Goal: Book appointment/travel/reservation

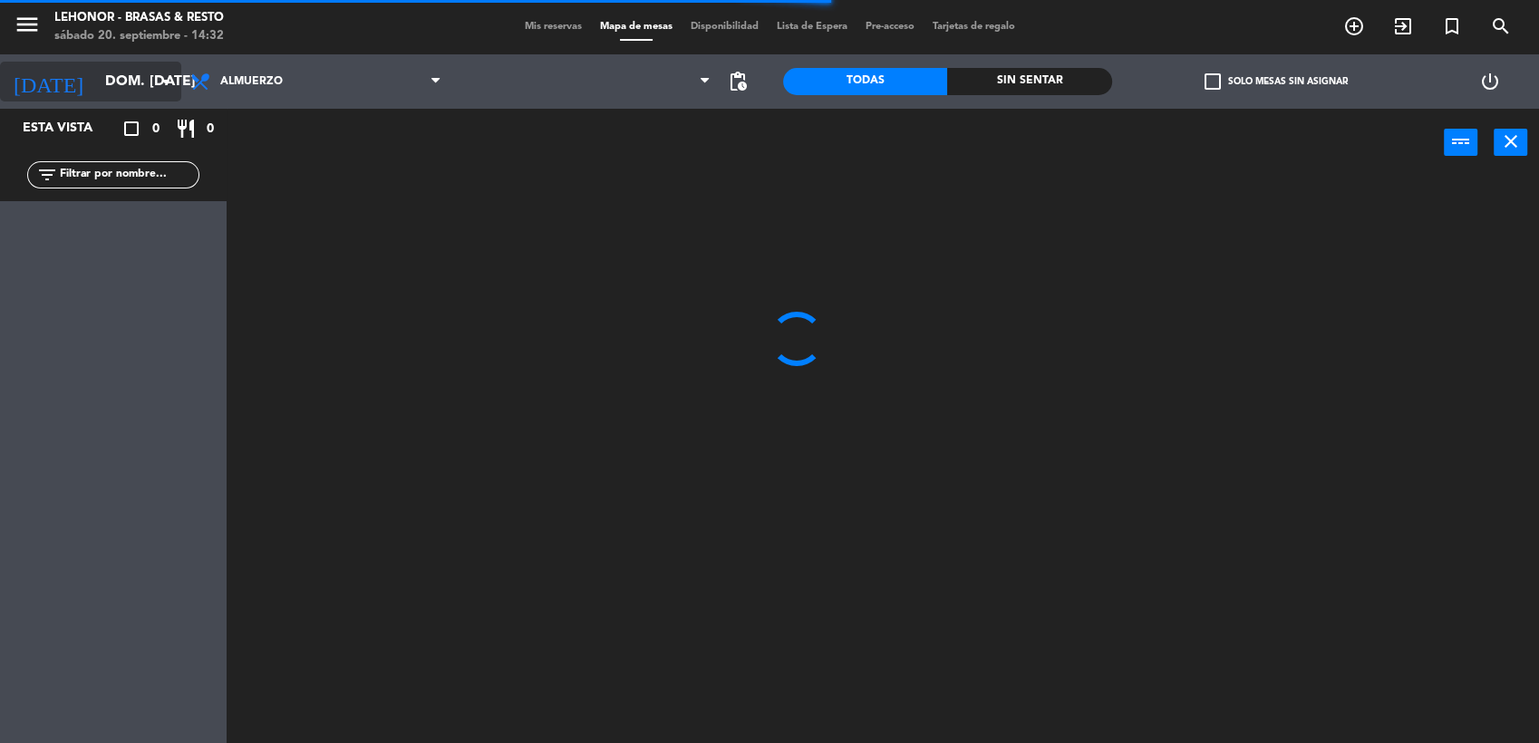
click at [139, 94] on input "dom. [DATE]" at bounding box center [191, 81] width 191 height 35
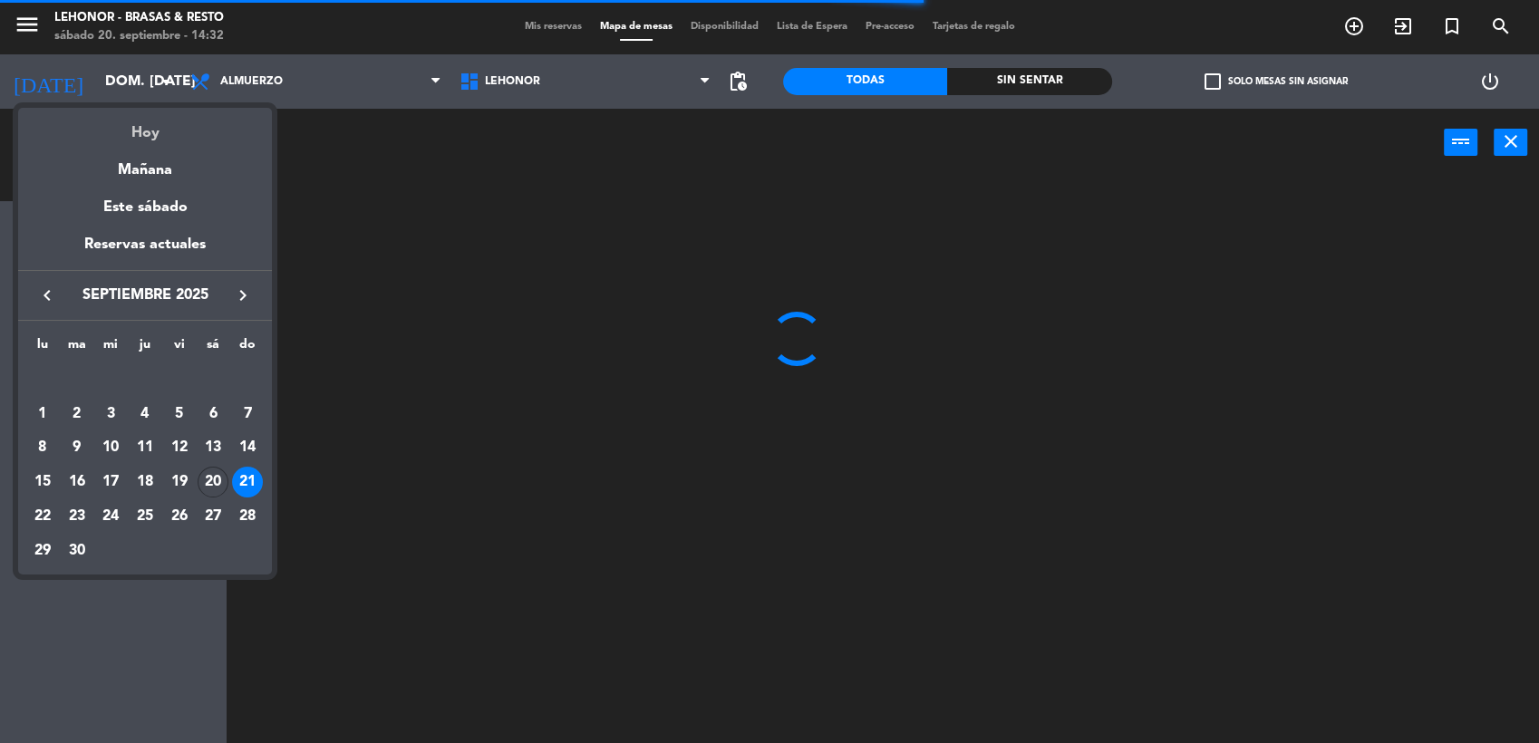
click at [142, 128] on div "Hoy" at bounding box center [145, 126] width 254 height 37
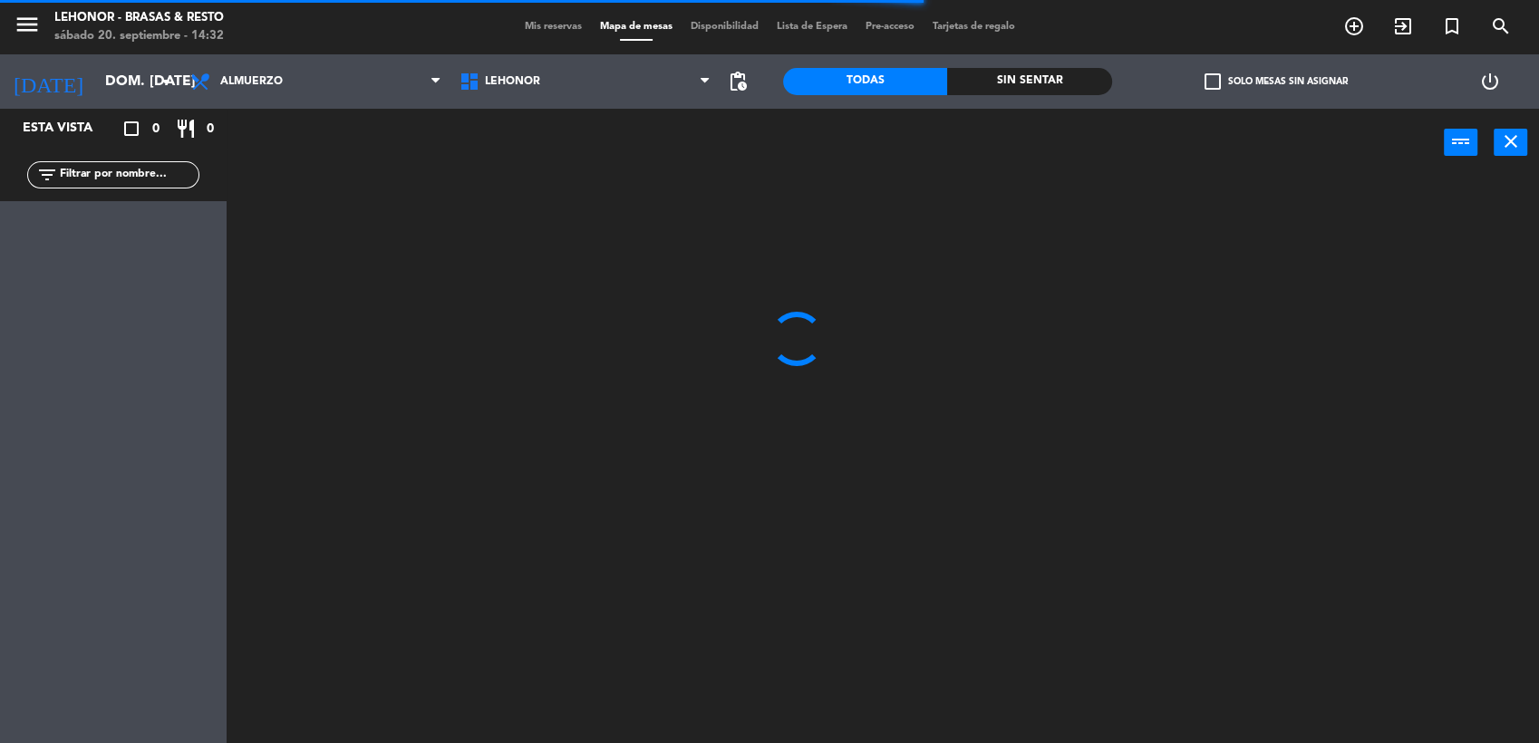
type input "sáb. [DATE]"
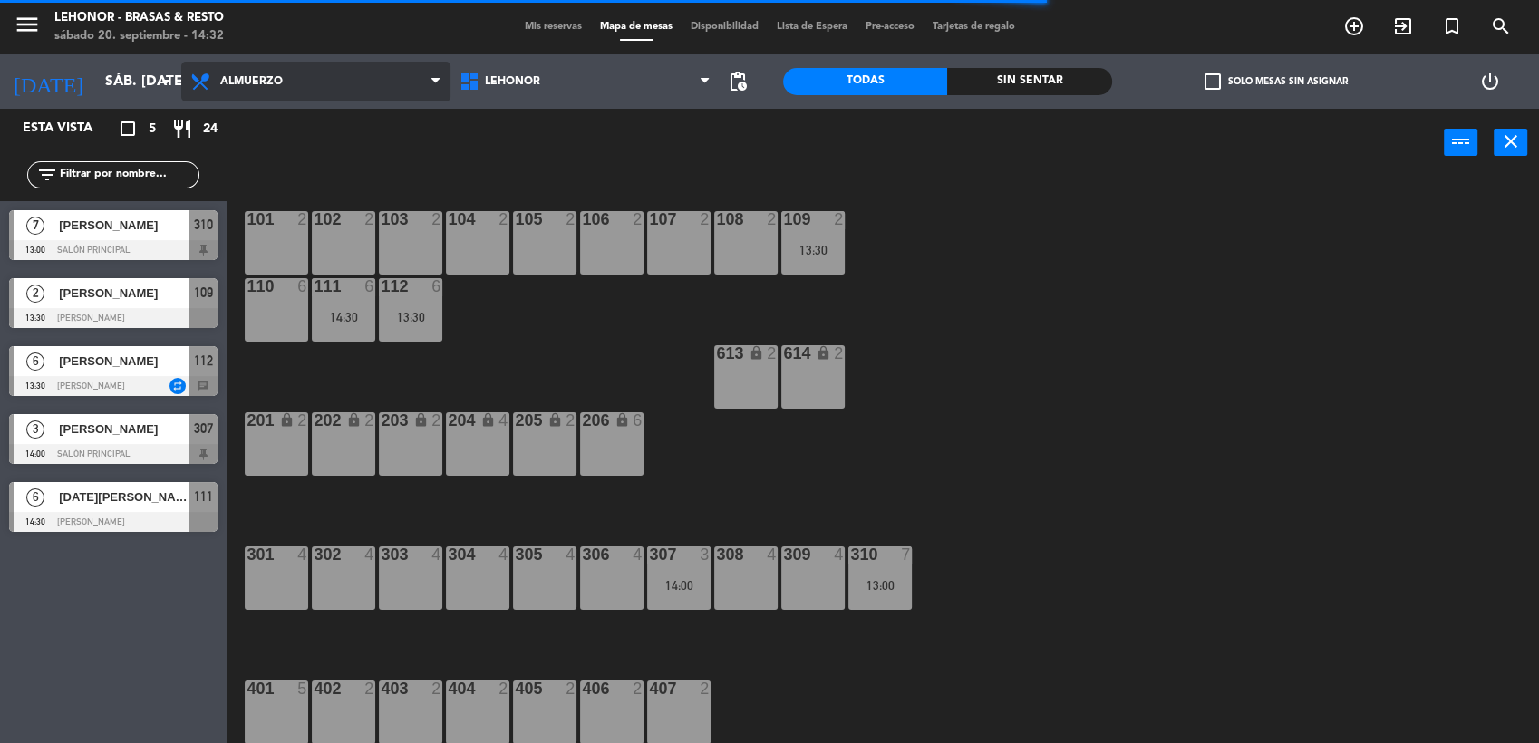
click at [403, 72] on span "Almuerzo" at bounding box center [315, 82] width 269 height 40
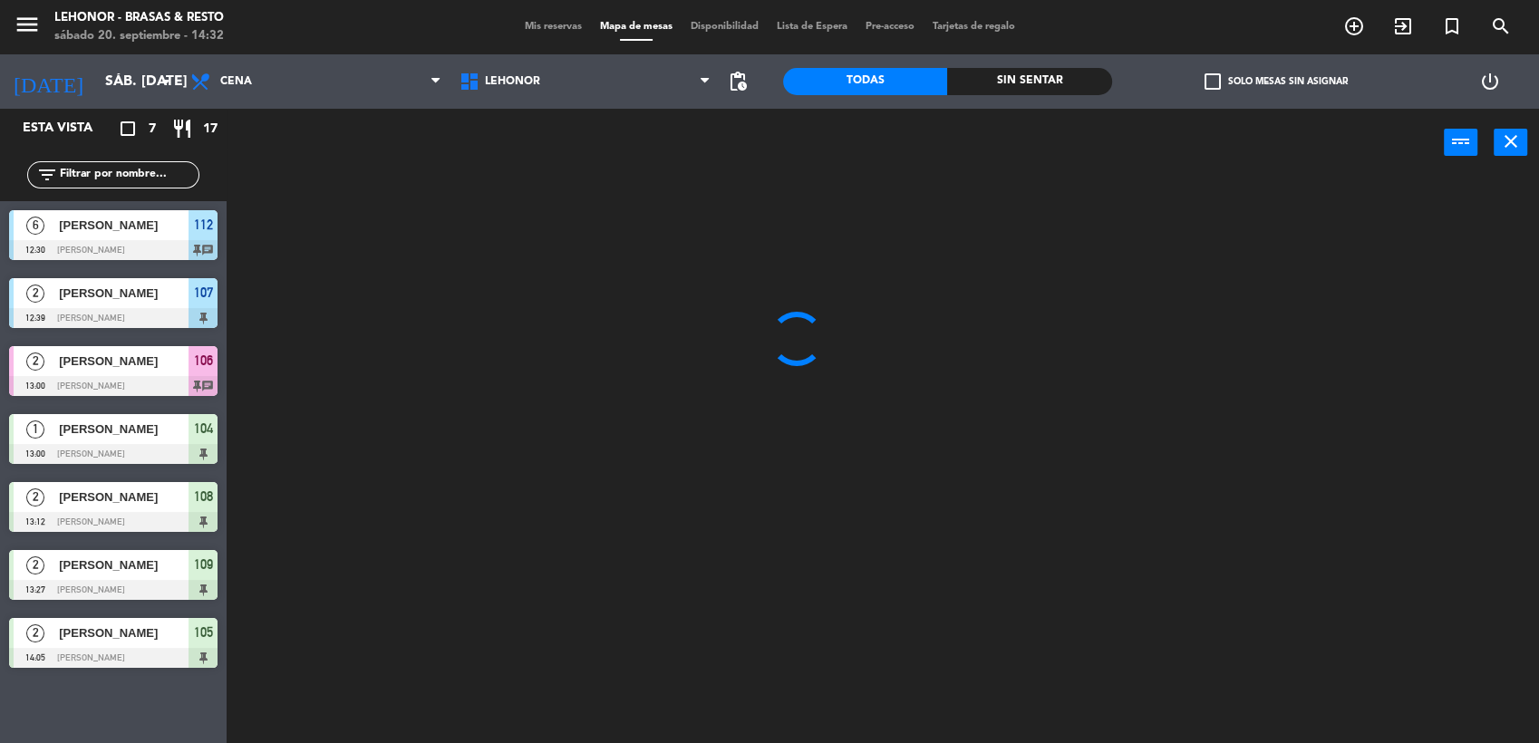
click at [326, 159] on ng-component "menu Lehonor - Brasas & Resto sábado 20. septiembre - 14:32 Mis reservas Mapa d…" at bounding box center [769, 373] width 1539 height 746
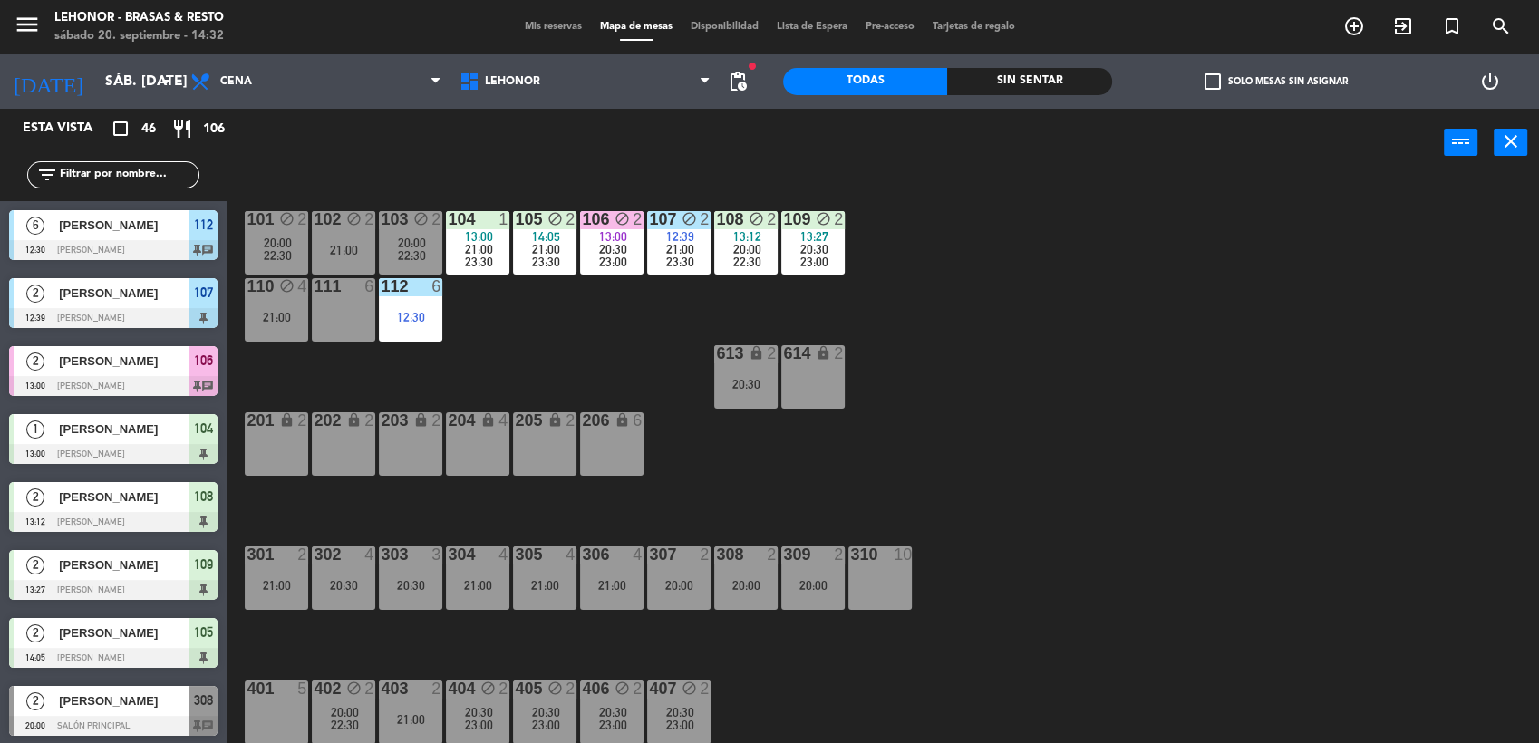
click at [1045, 79] on div "Sin sentar" at bounding box center [1029, 81] width 164 height 27
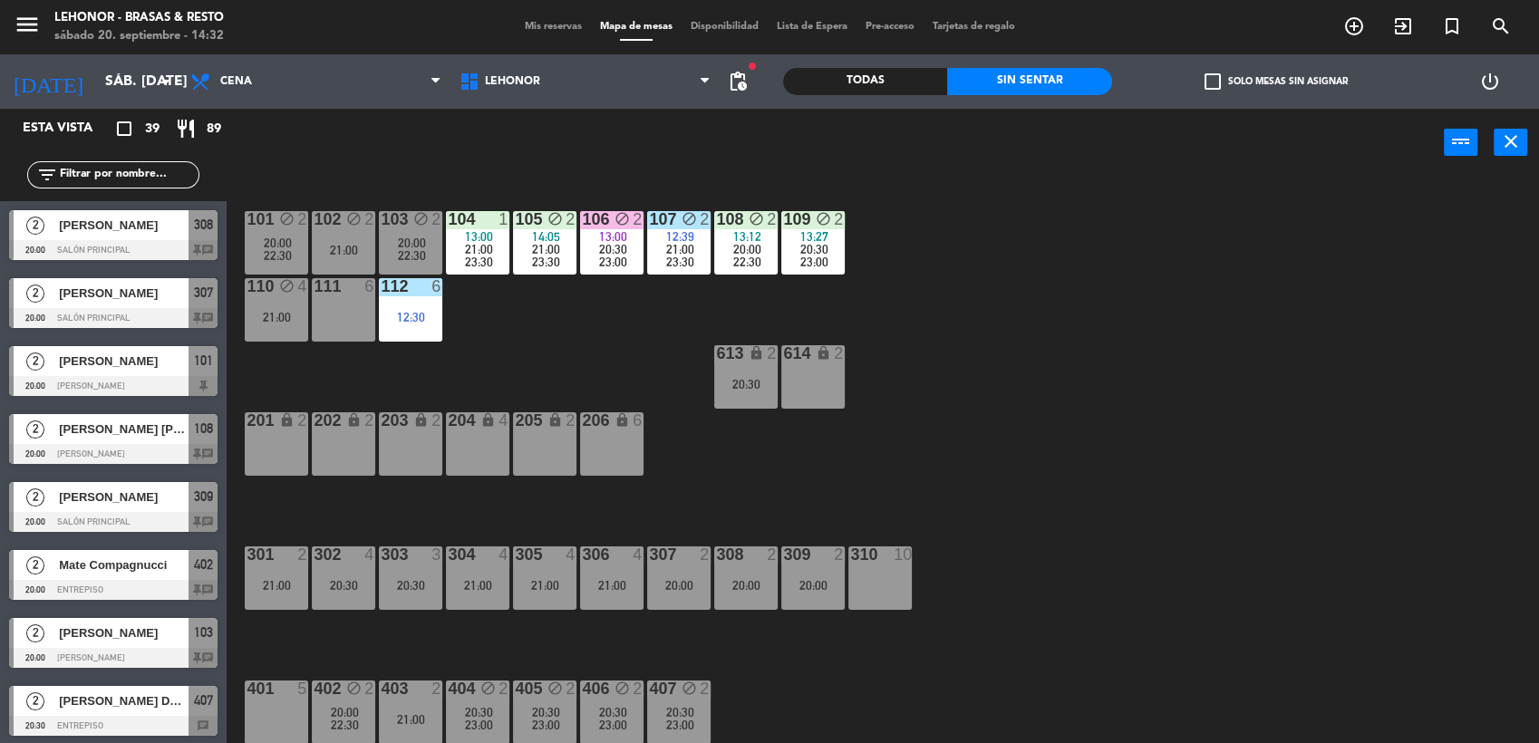
click at [747, 94] on span "pending_actions" at bounding box center [738, 81] width 36 height 36
click at [733, 82] on span "pending_actions" at bounding box center [738, 82] width 22 height 22
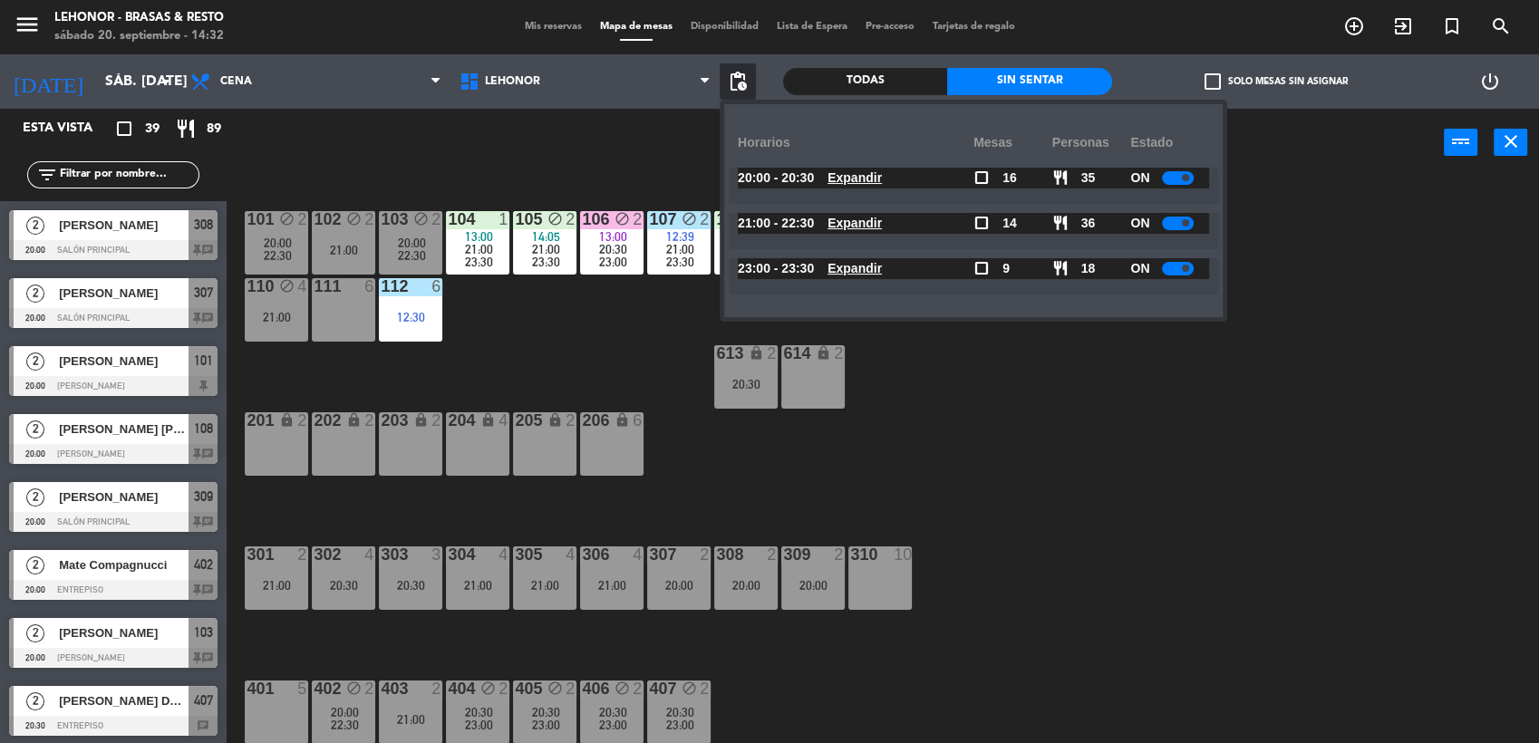
click at [864, 225] on u "Expandir" at bounding box center [855, 223] width 54 height 15
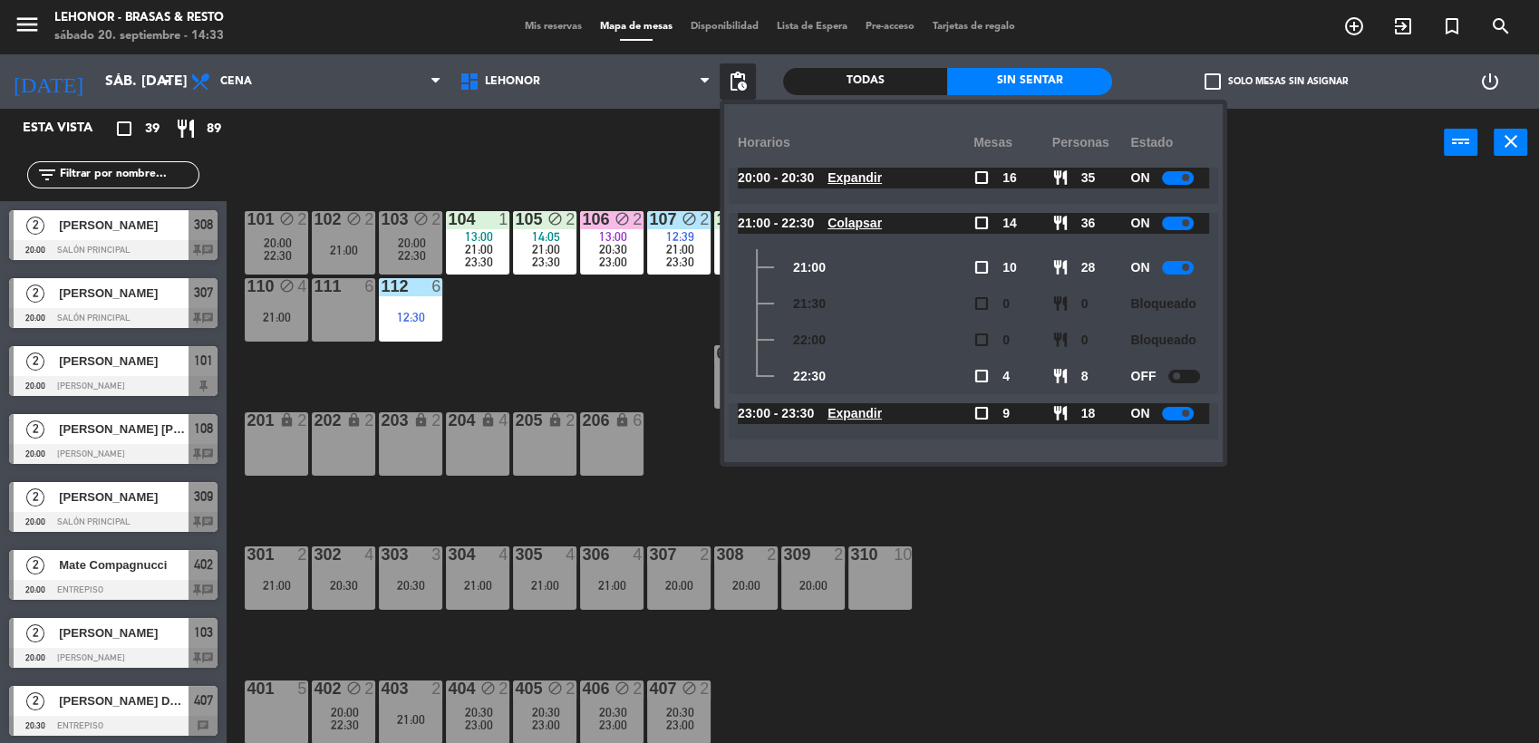
click at [862, 418] on u "Expandir" at bounding box center [855, 413] width 54 height 15
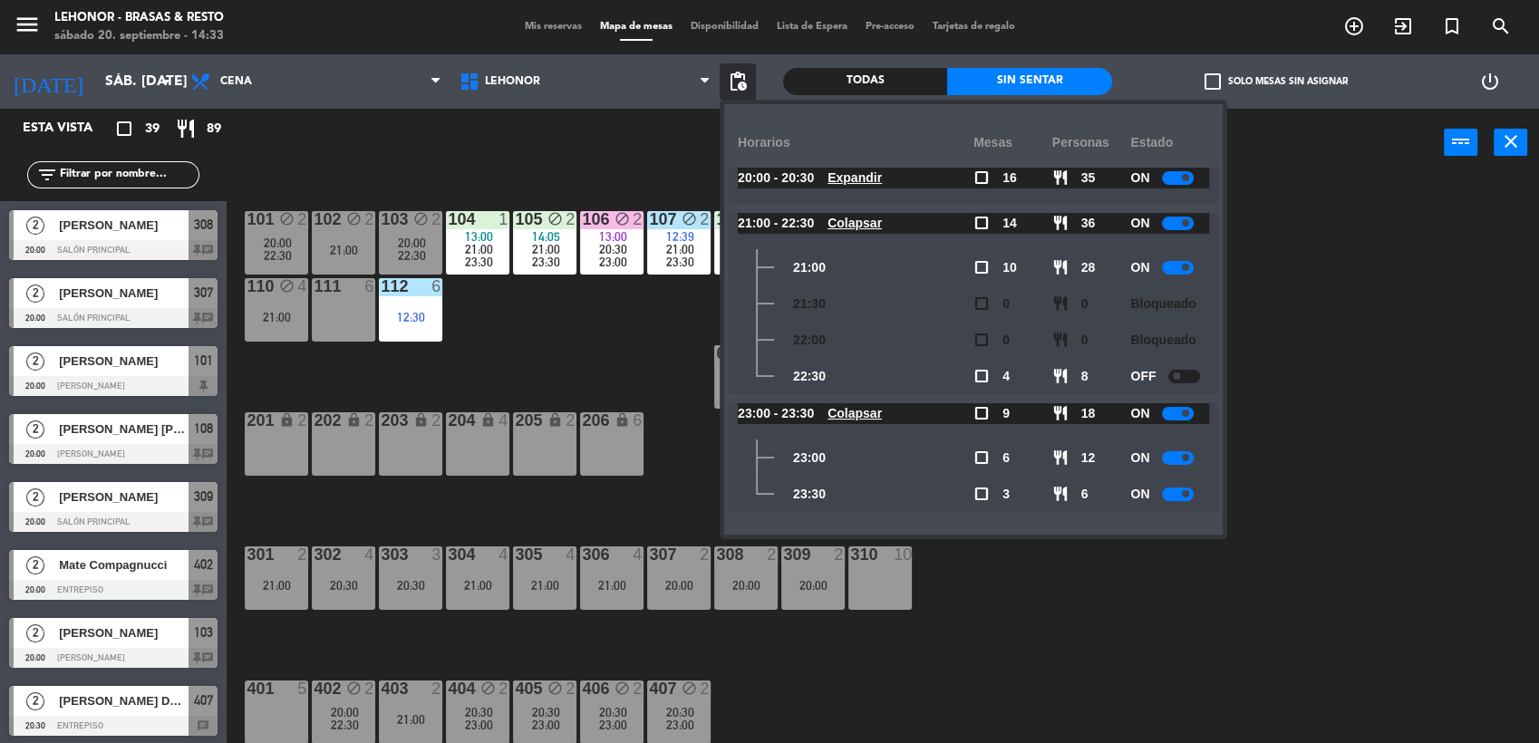
click at [1181, 462] on div at bounding box center [1178, 458] width 32 height 14
click at [1348, 489] on div "101 block 2 20:00 22:30 102 block 2 21:00 103 block 2 20:00 22:30 104 1 13:00 2…" at bounding box center [890, 463] width 1297 height 567
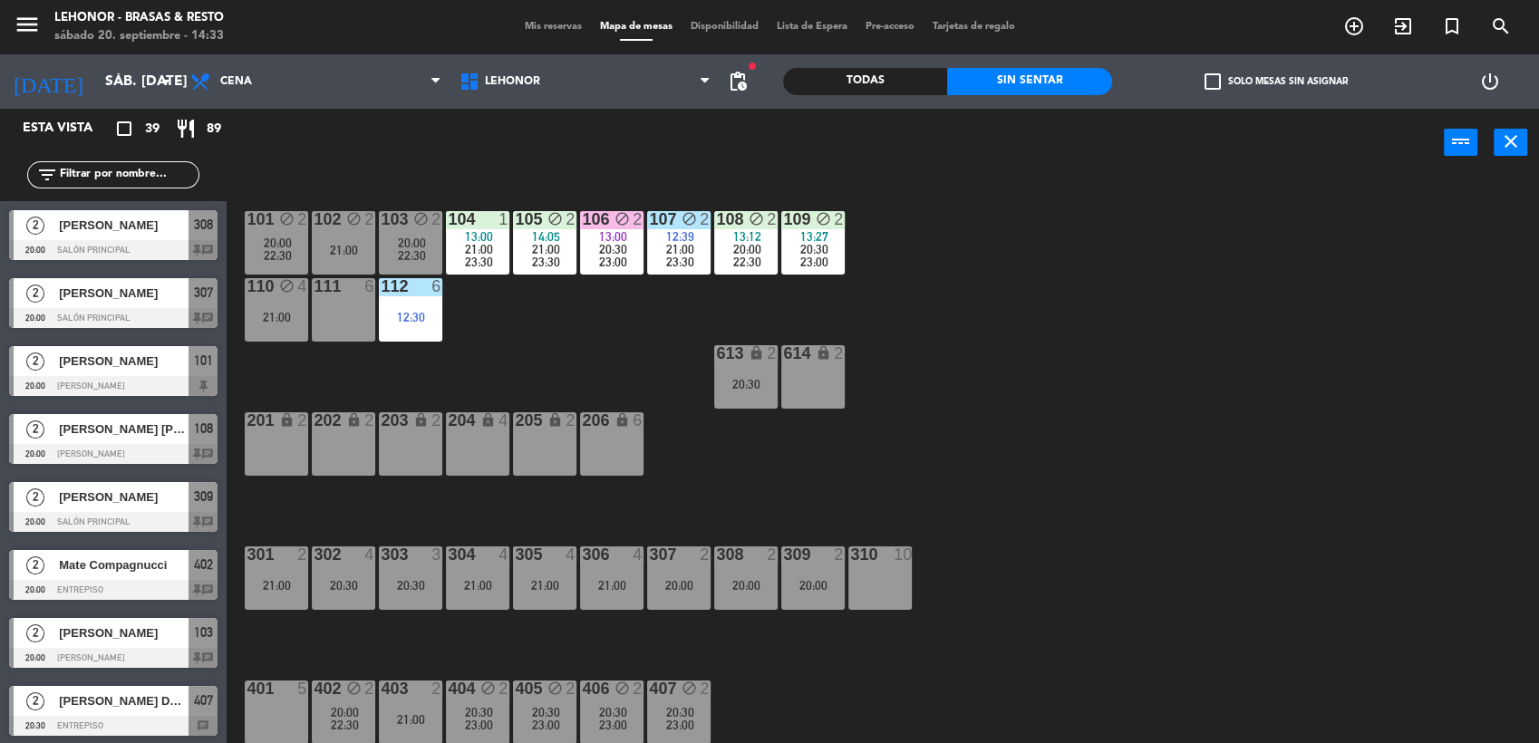
click at [354, 595] on div "302 4 20:30" at bounding box center [343, 578] width 63 height 63
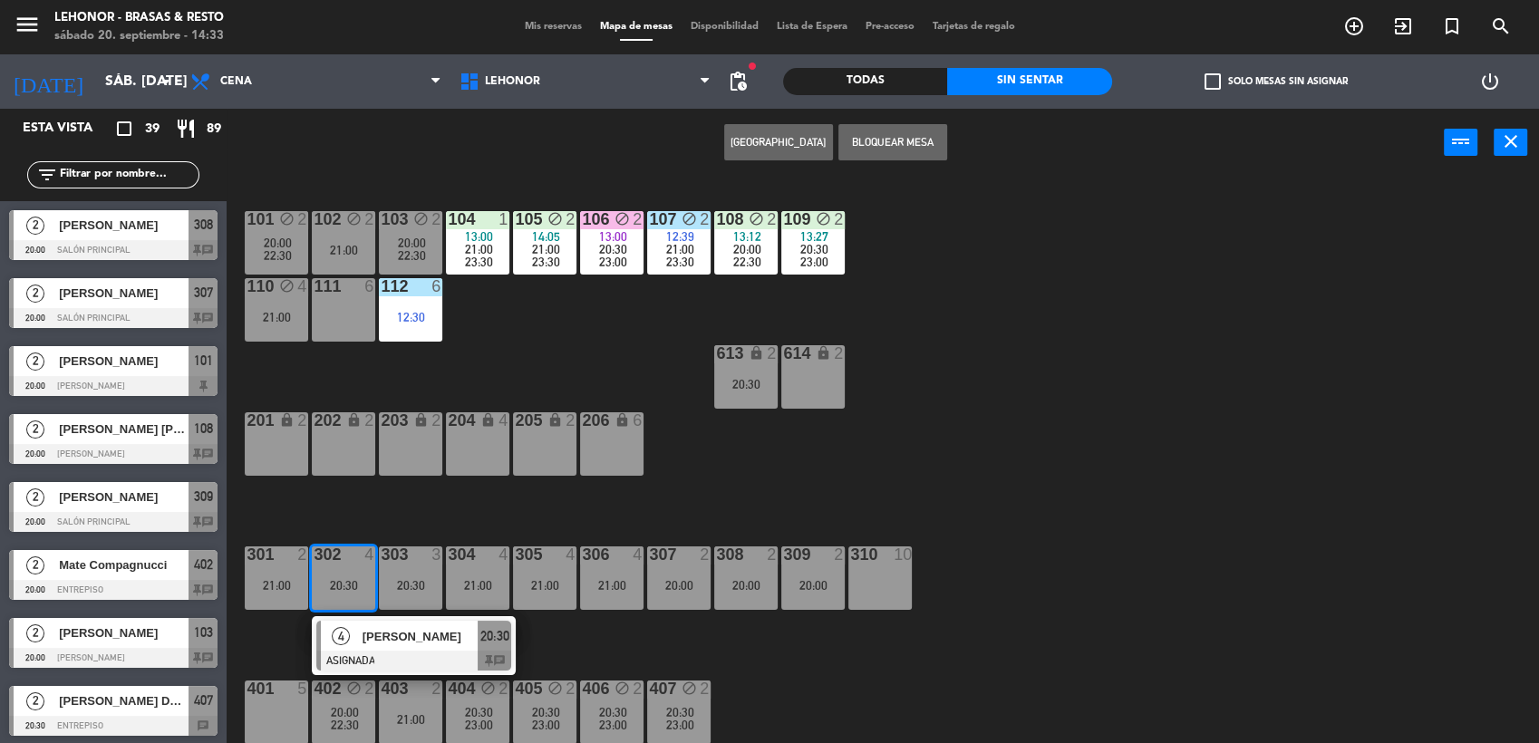
click at [442, 639] on span "[PERSON_NAME]" at bounding box center [421, 636] width 116 height 19
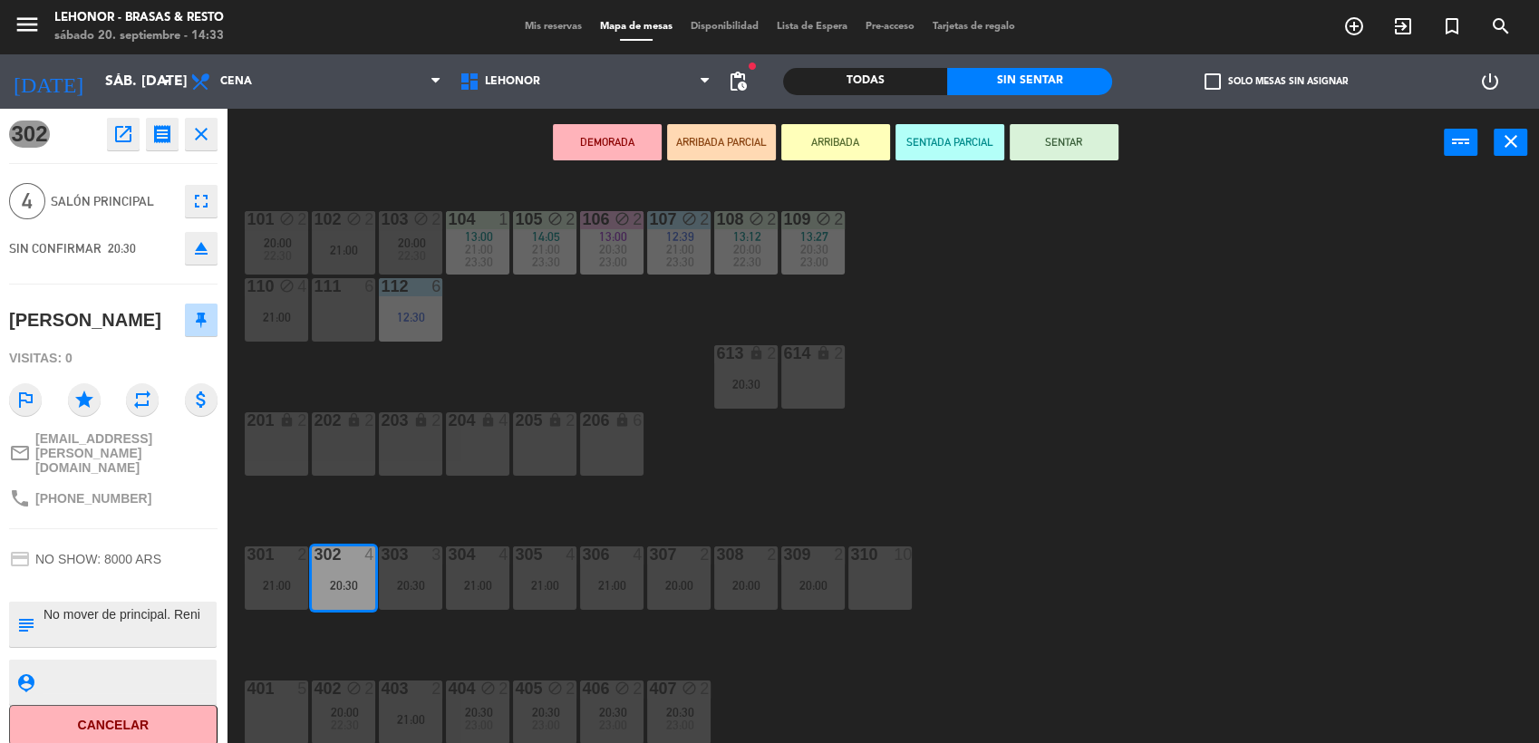
click at [706, 529] on div "101 block 2 20:00 22:30 102 block 2 21:00 103 block 2 20:00 22:30 104 1 13:00 2…" at bounding box center [890, 463] width 1297 height 567
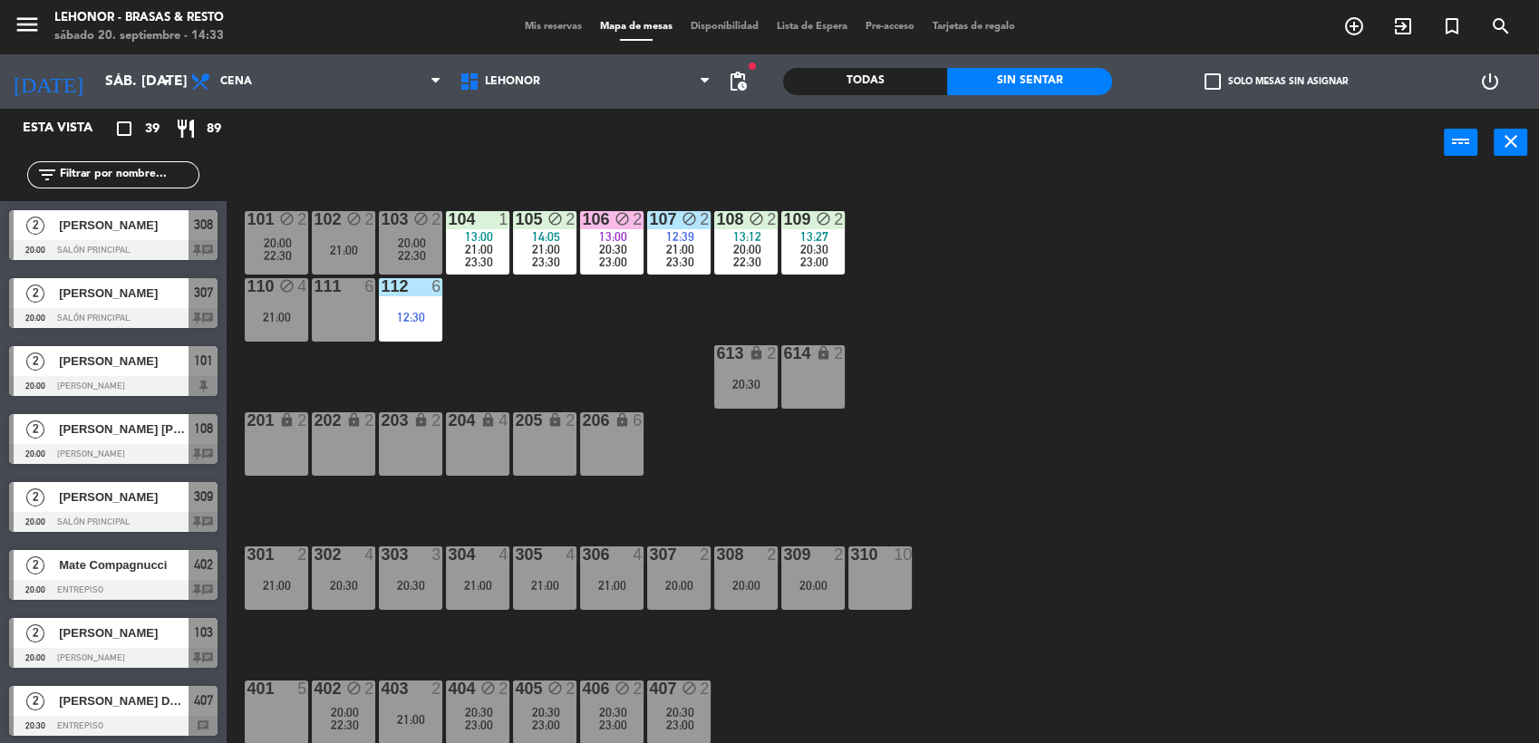
scroll to position [2, 0]
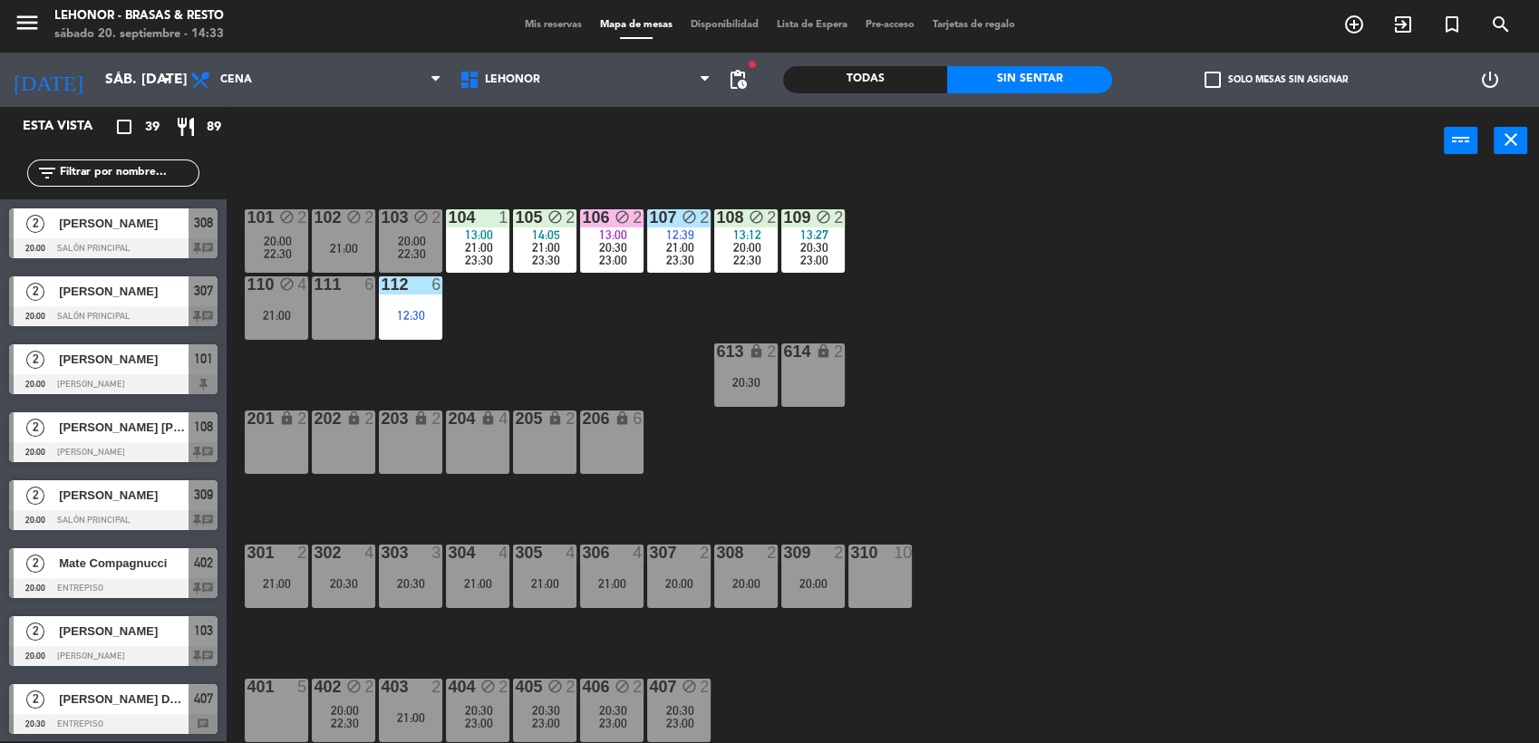
click at [494, 575] on div "304 4 21:00" at bounding box center [477, 576] width 63 height 63
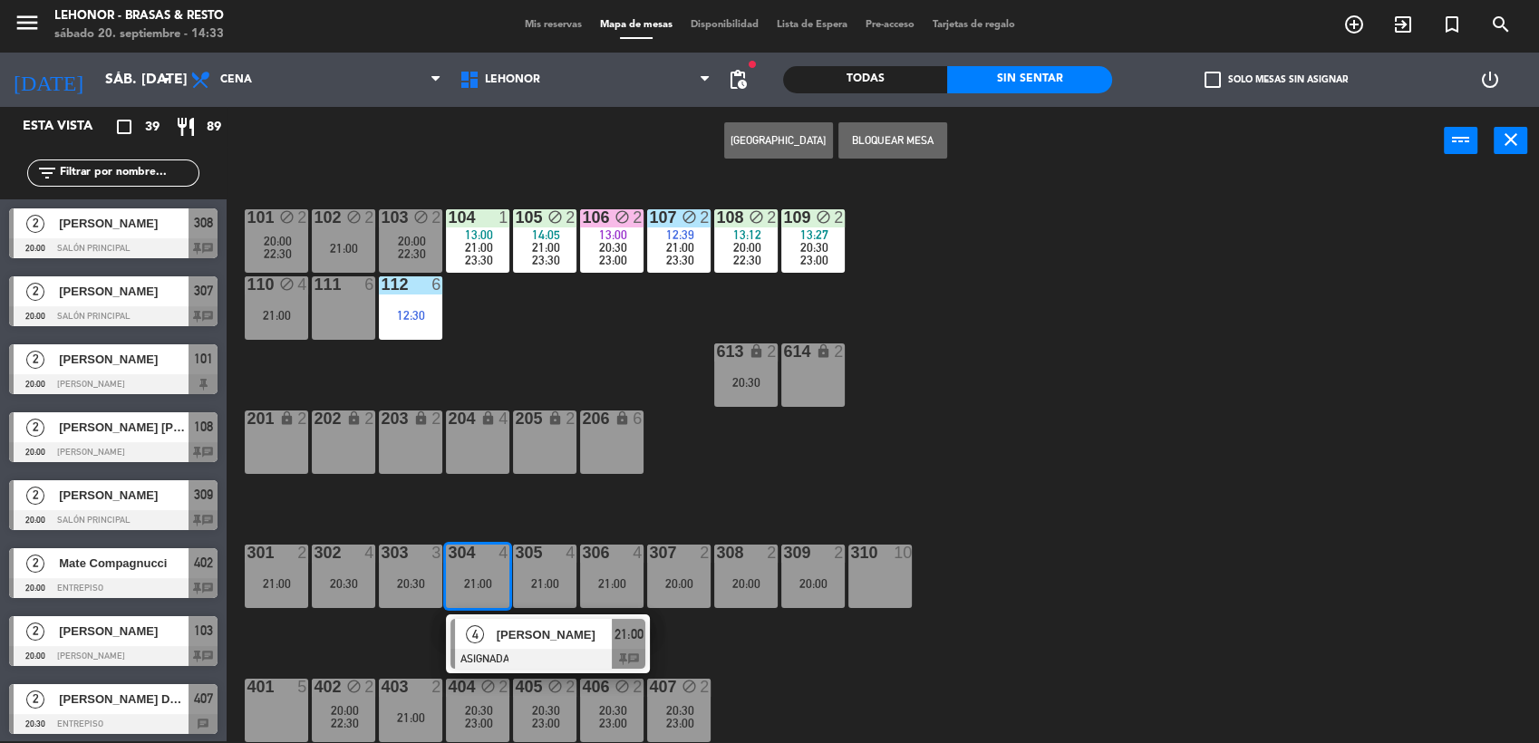
click at [539, 635] on span "[PERSON_NAME]" at bounding box center [555, 635] width 116 height 19
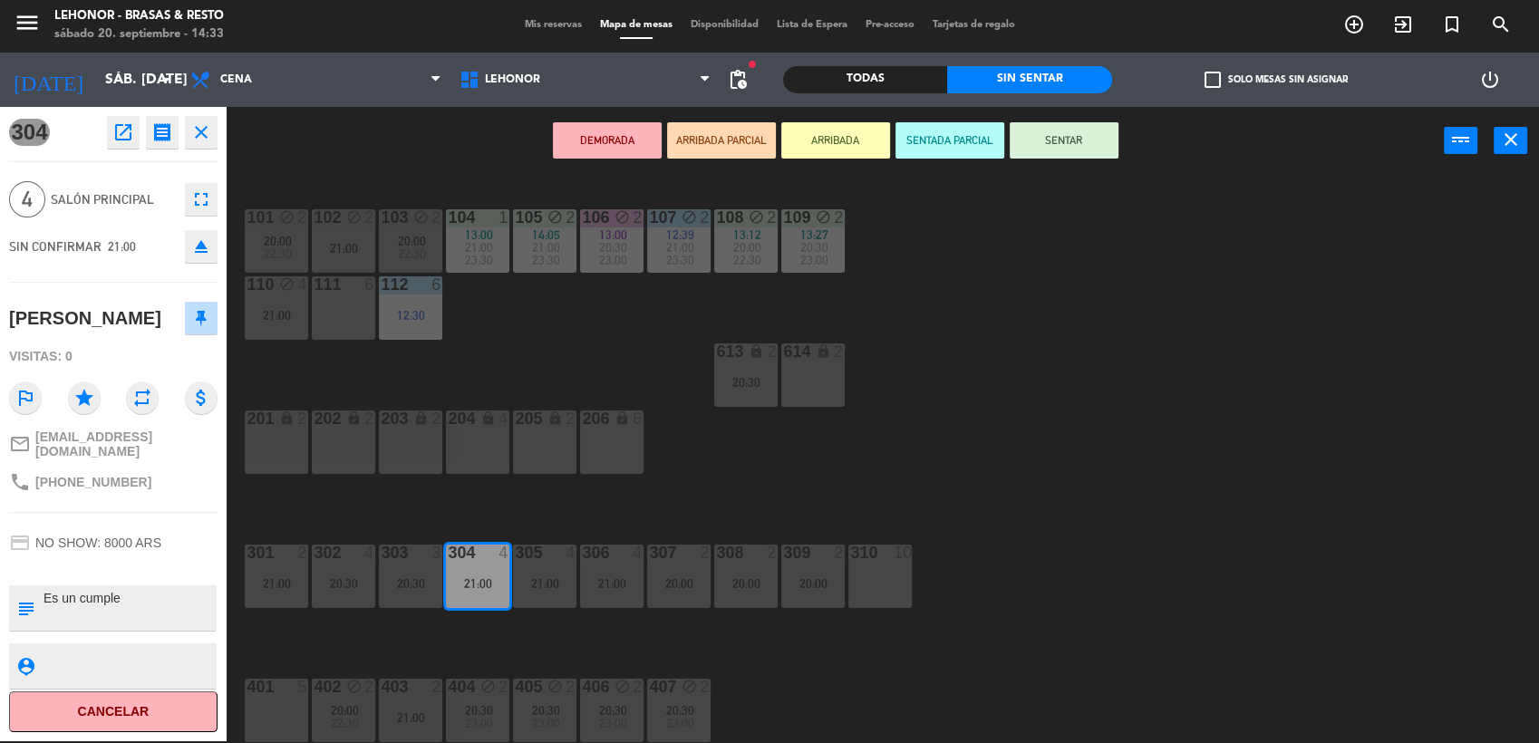
click at [805, 497] on div "101 block 2 20:00 22:30 102 block 2 21:00 103 block 2 20:00 22:30 104 1 13:00 2…" at bounding box center [890, 461] width 1297 height 567
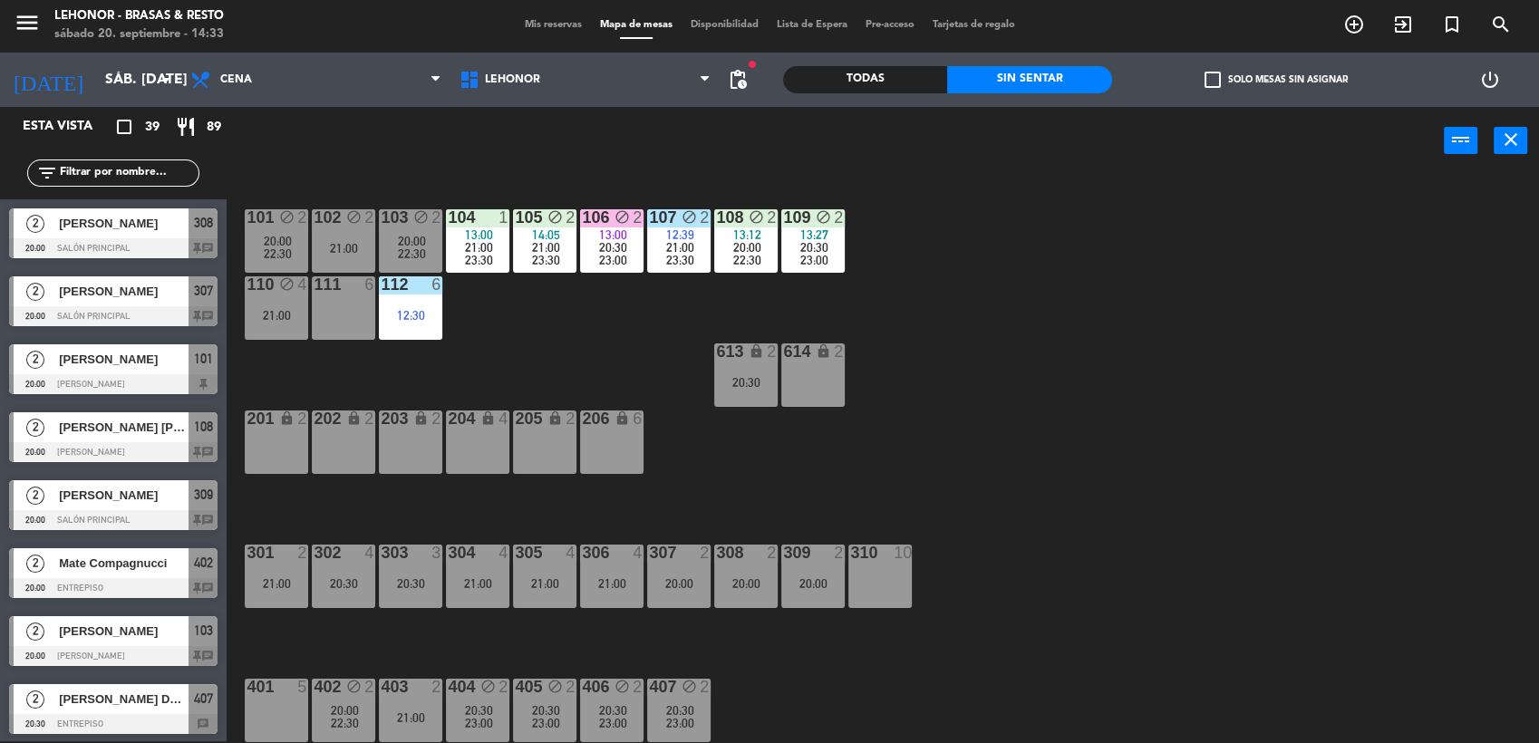
click at [551, 568] on div "305 4 21:00" at bounding box center [544, 576] width 63 height 63
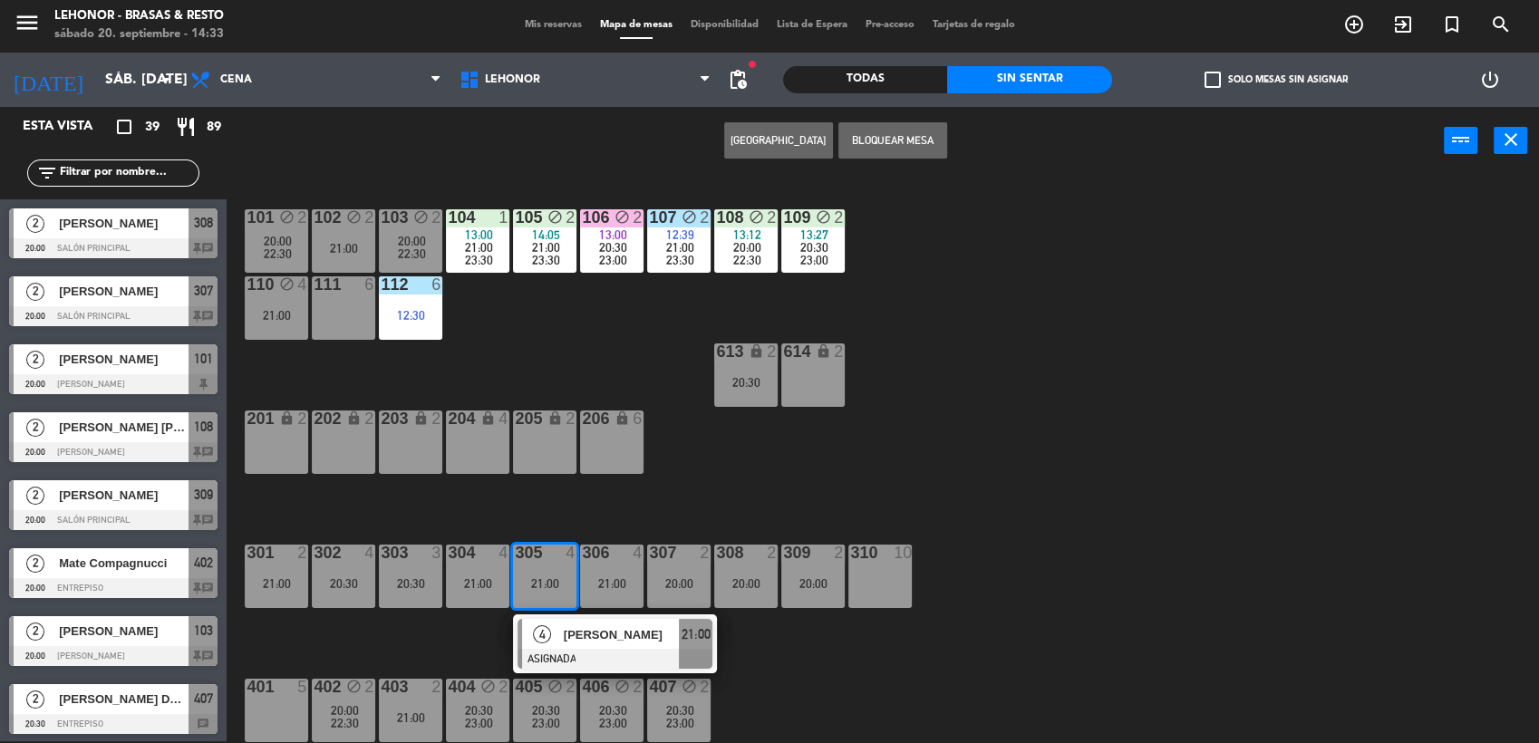
click at [594, 635] on span "[PERSON_NAME]" at bounding box center [622, 635] width 116 height 19
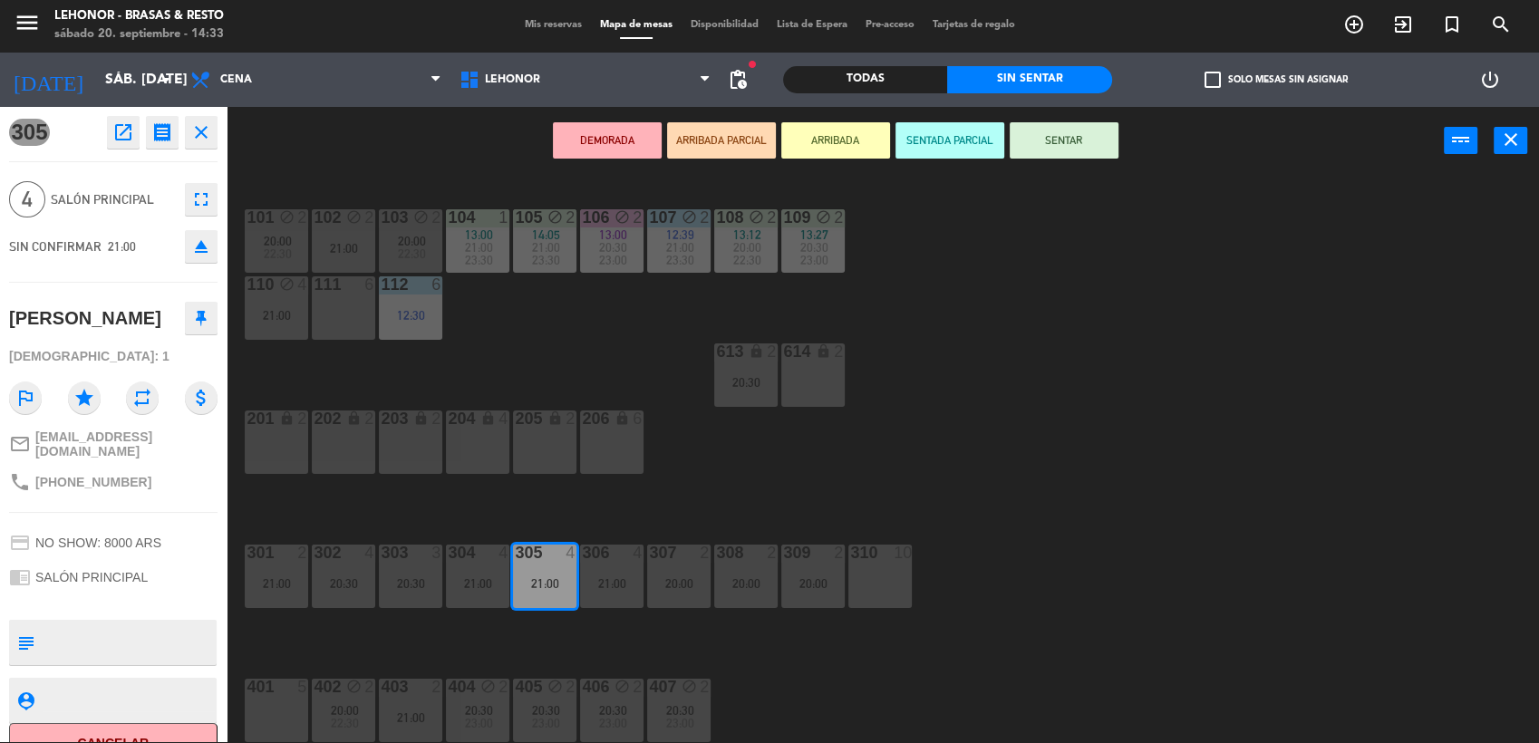
click at [806, 510] on div "101 block 2 20:00 22:30 102 block 2 21:00 103 block 2 20:00 22:30 104 1 13:00 2…" at bounding box center [890, 461] width 1297 height 567
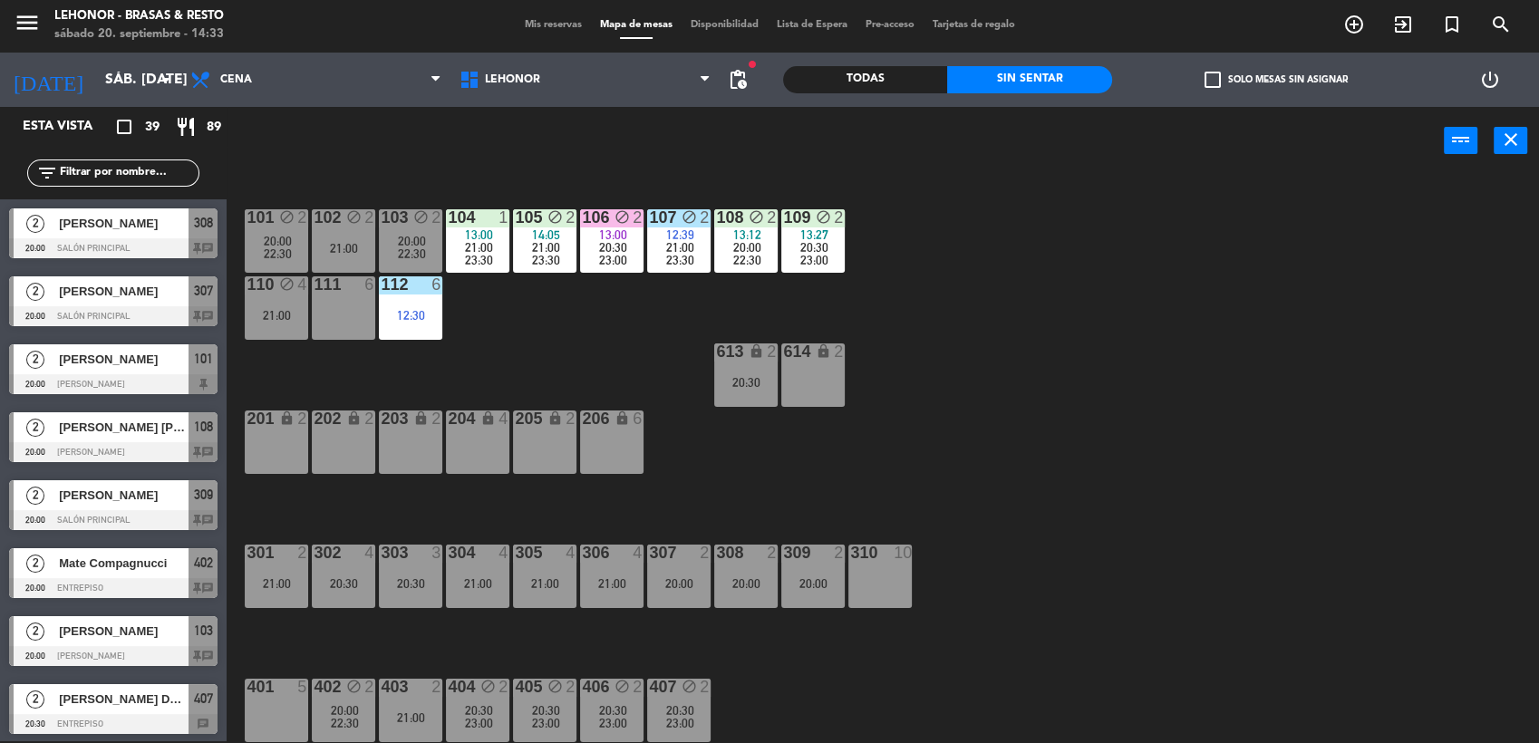
click at [611, 578] on div "21:00" at bounding box center [611, 584] width 63 height 13
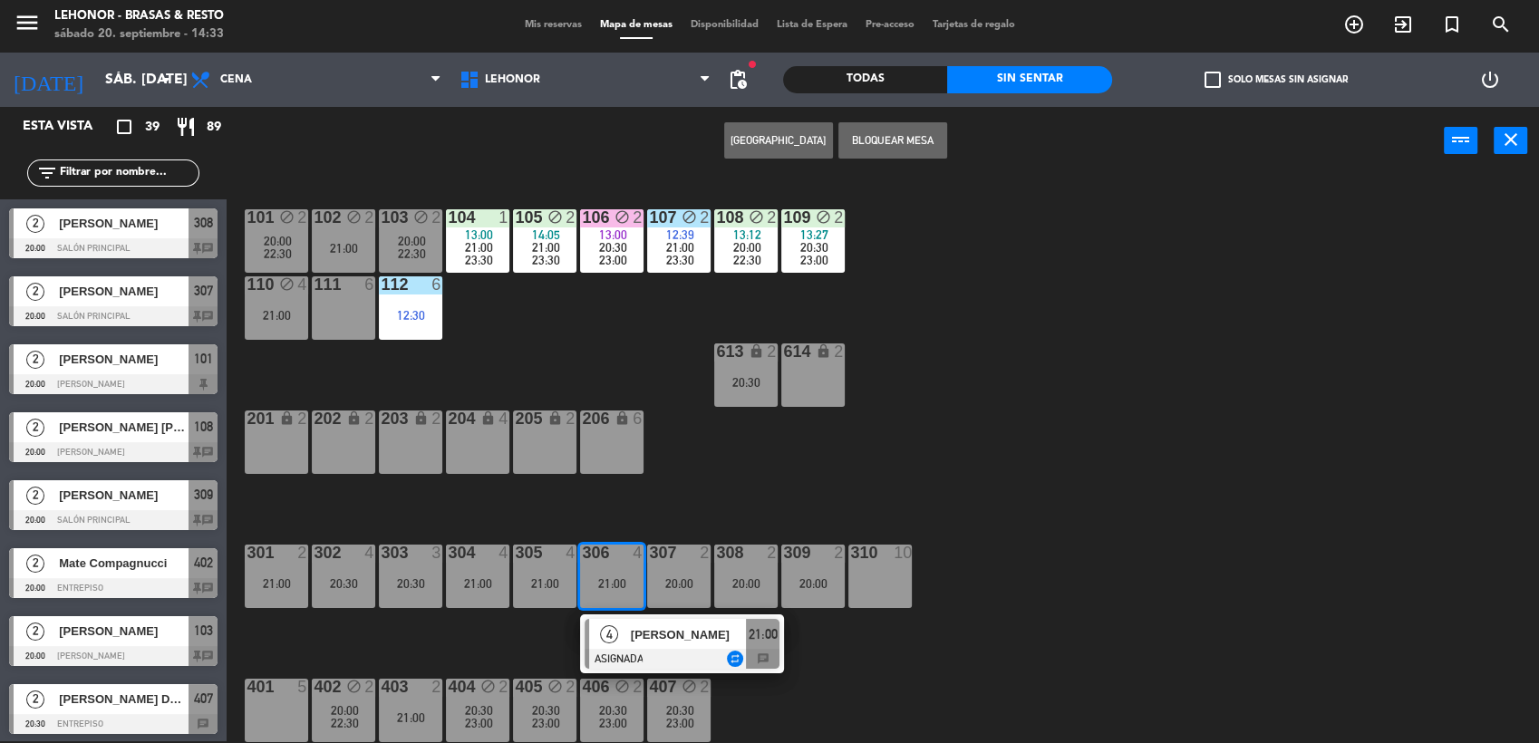
click at [649, 633] on span "[PERSON_NAME]" at bounding box center [689, 635] width 116 height 19
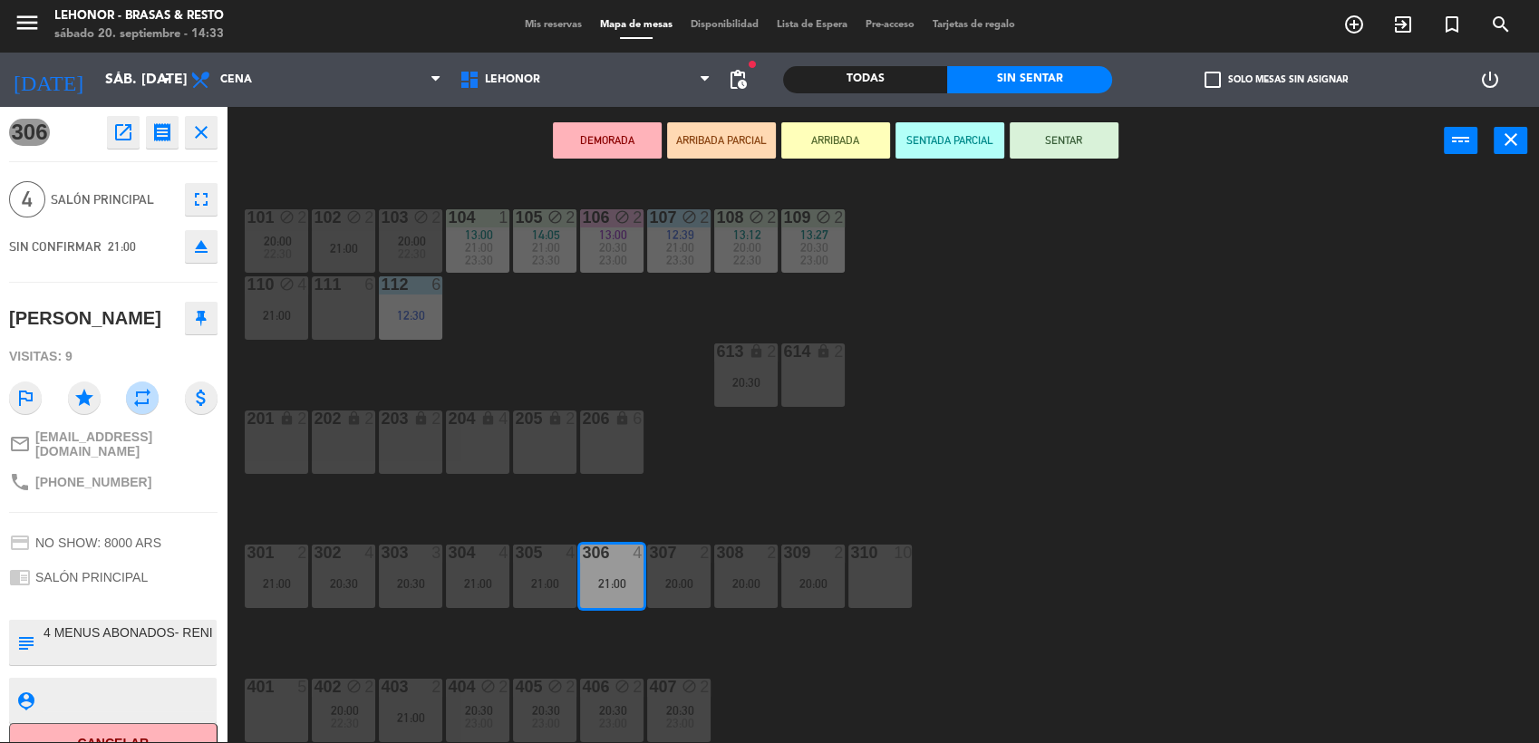
click at [167, 637] on textarea at bounding box center [128, 643] width 173 height 38
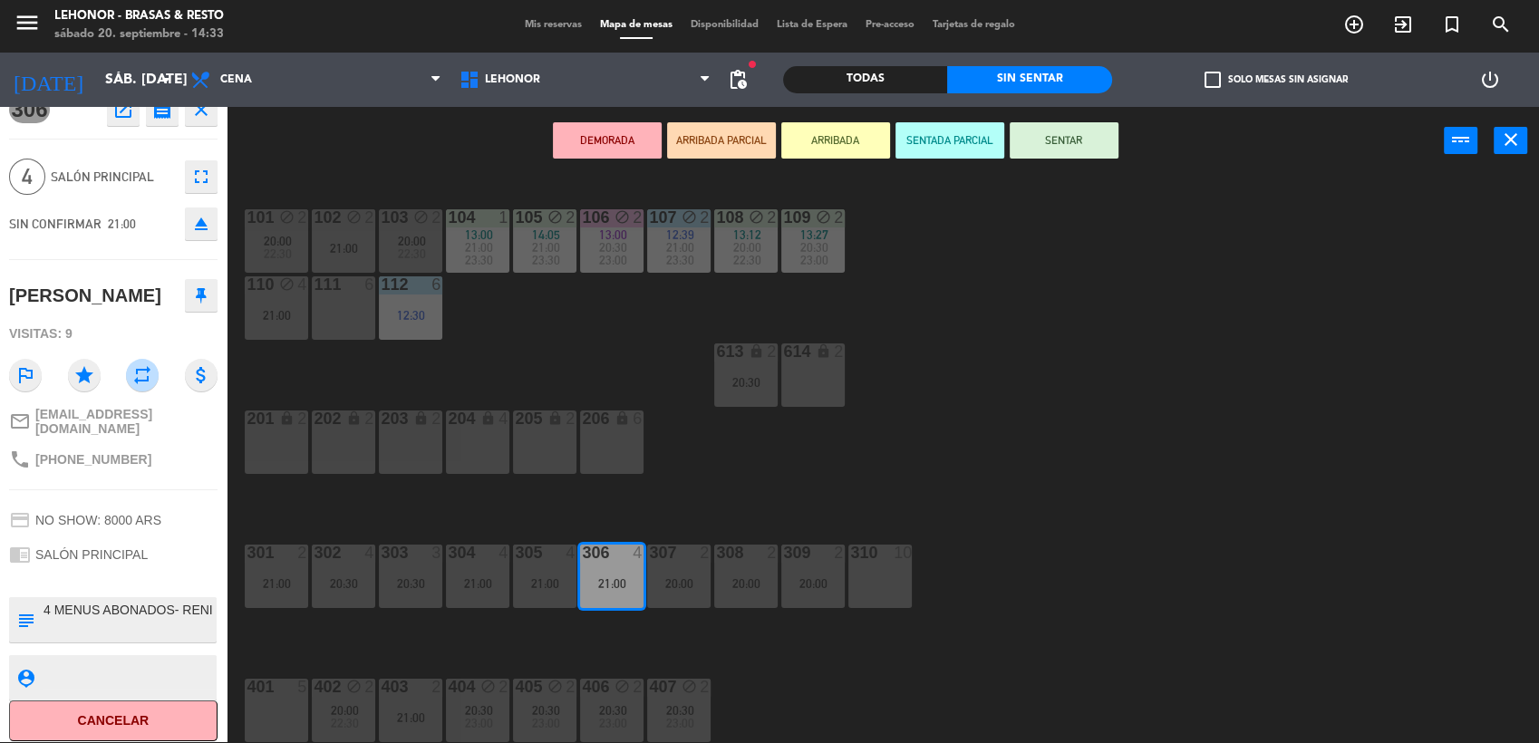
click at [763, 501] on div "101 block 2 20:00 22:30 102 block 2 21:00 103 block 2 20:00 22:30 104 1 13:00 2…" at bounding box center [890, 461] width 1297 height 567
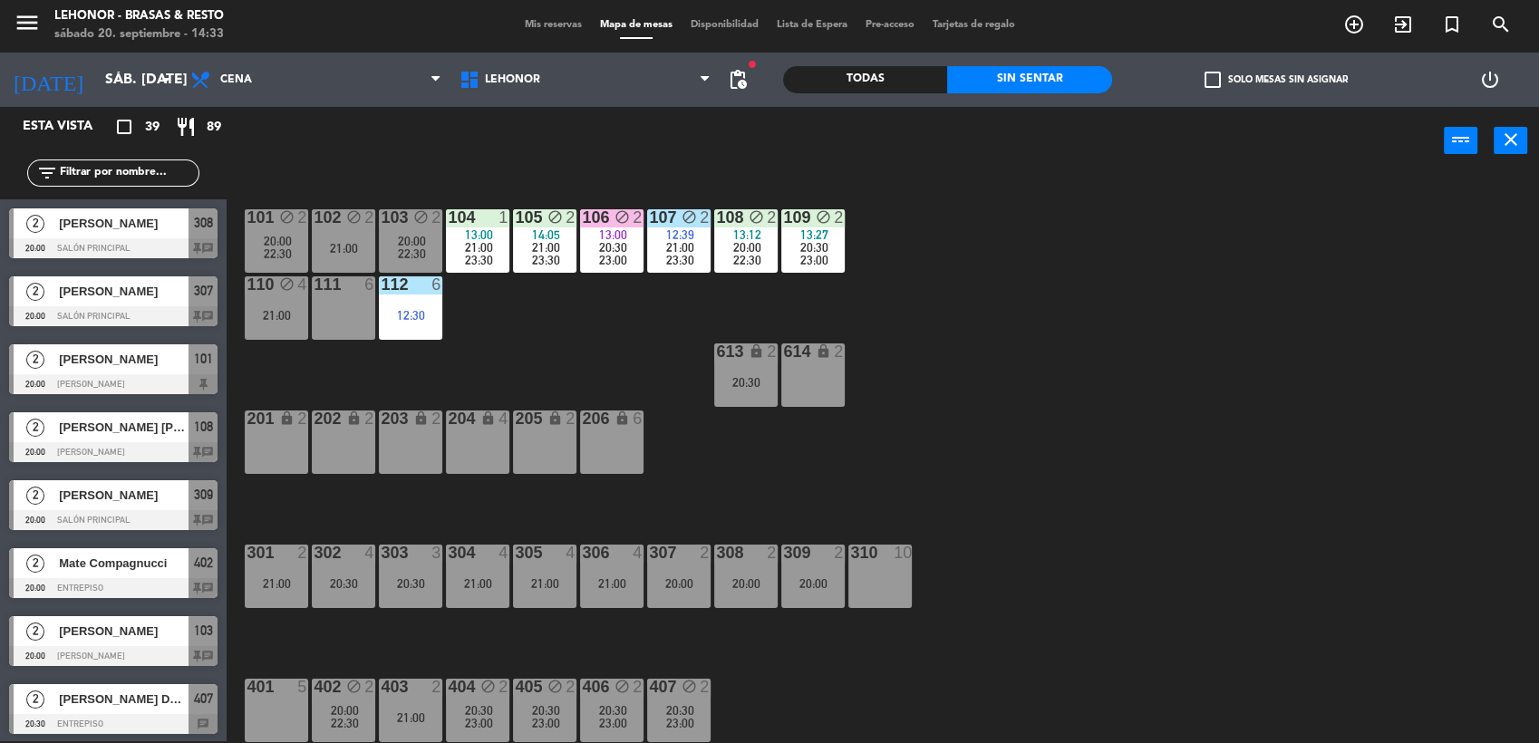
scroll to position [2, 0]
click at [743, 83] on span "pending_actions" at bounding box center [738, 80] width 22 height 22
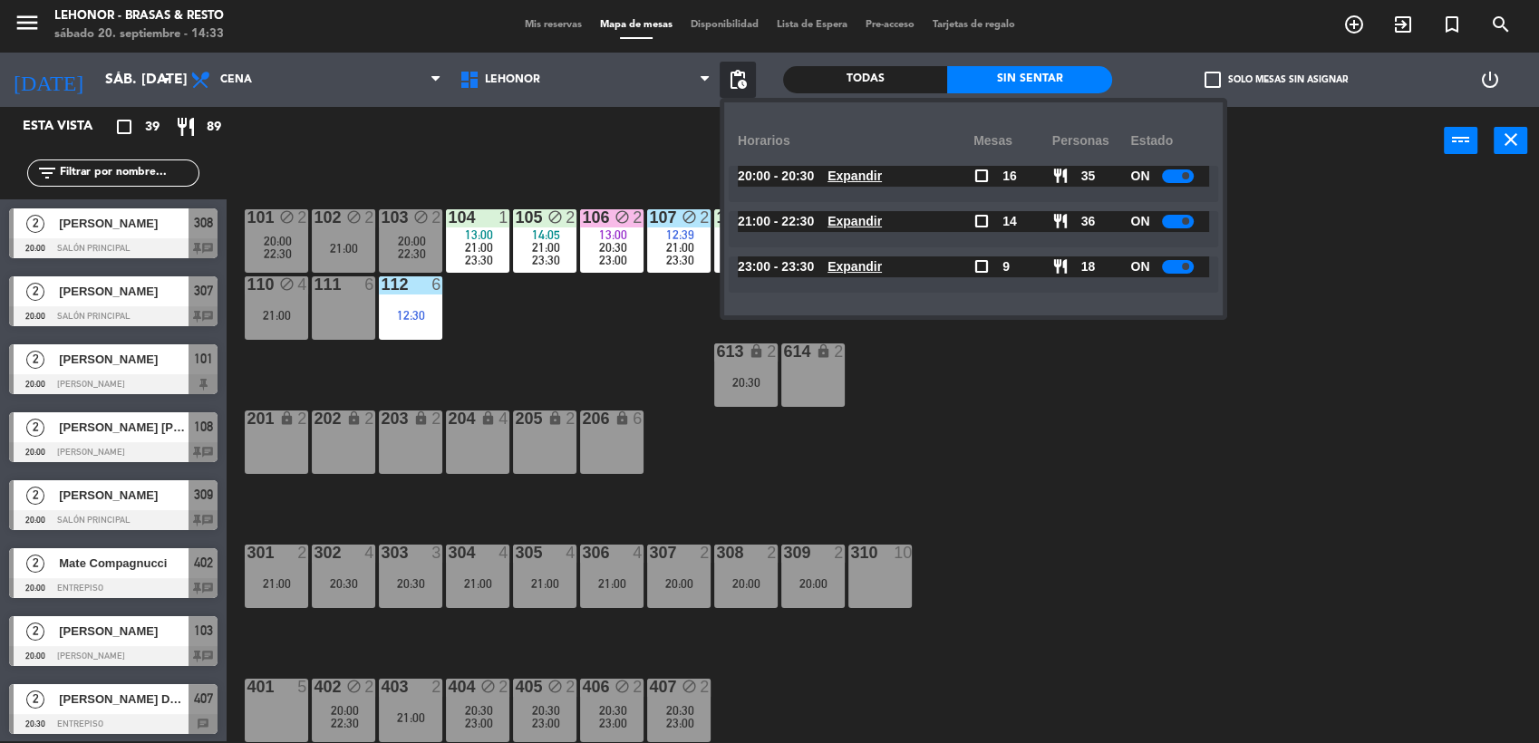
click at [850, 173] on u "Expandir" at bounding box center [855, 176] width 54 height 15
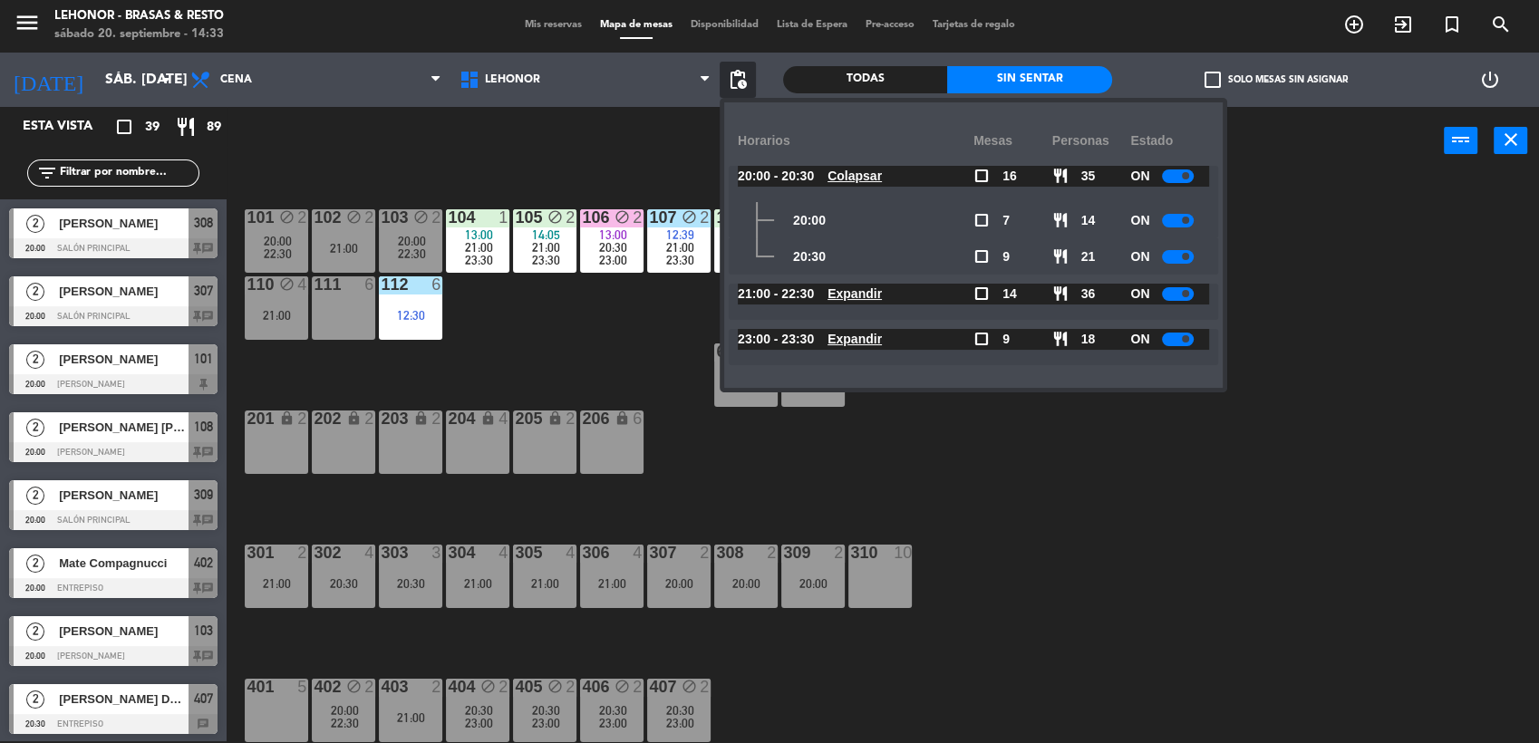
click at [877, 293] on u "Expandir" at bounding box center [855, 293] width 54 height 15
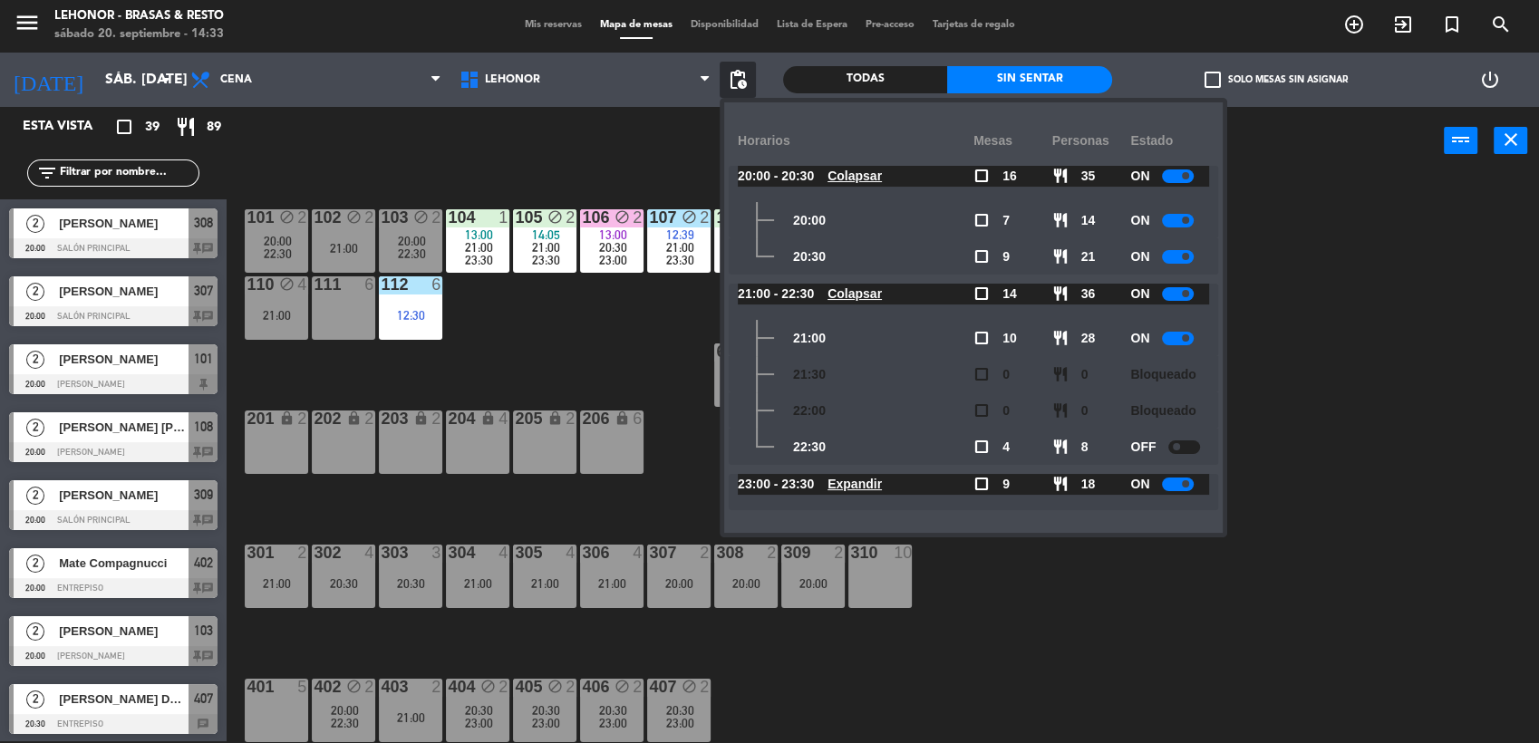
click at [1275, 343] on div "101 block 2 20:00 22:30 102 block 2 21:00 103 block 2 20:00 22:30 104 1 13:00 2…" at bounding box center [890, 461] width 1297 height 567
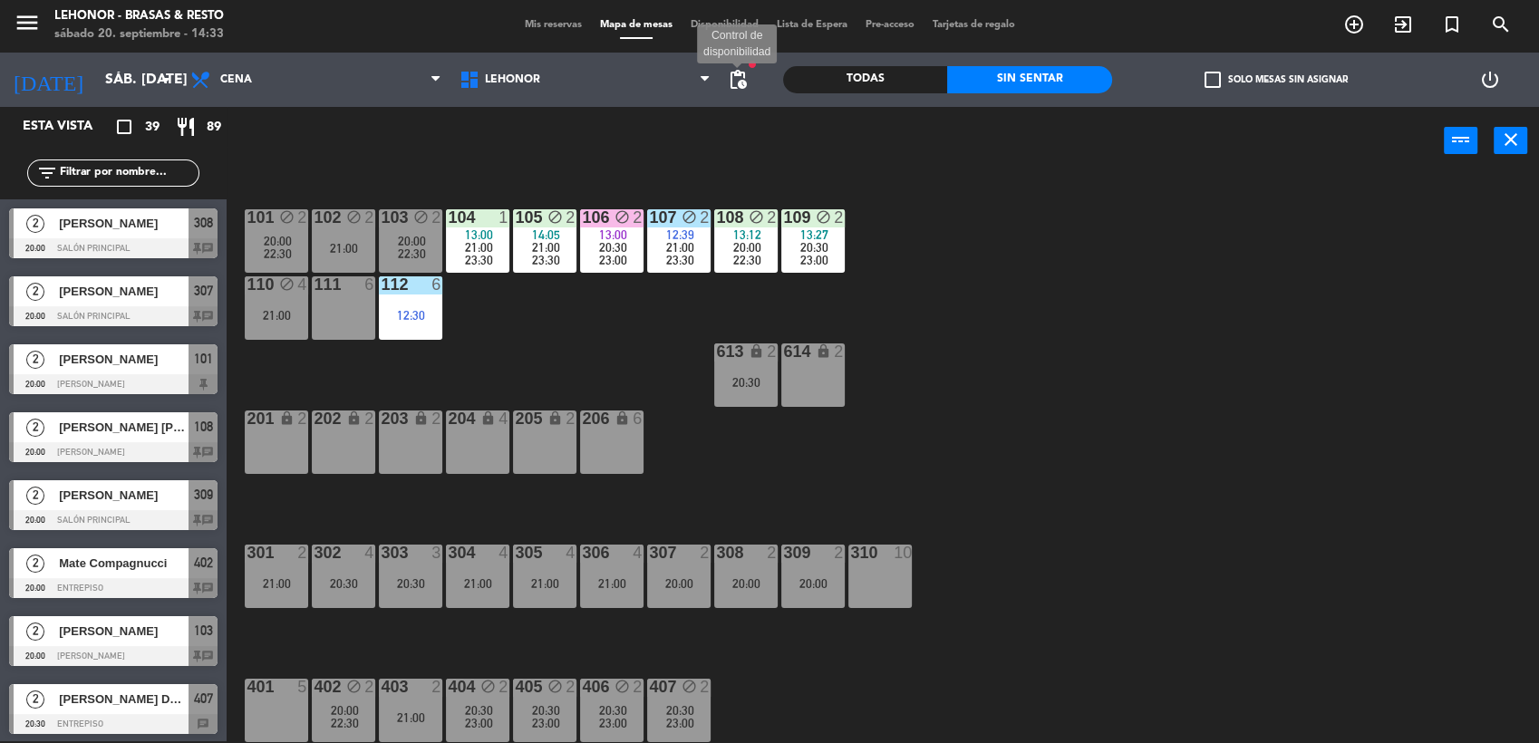
click at [741, 84] on span "pending_actions" at bounding box center [738, 80] width 22 height 22
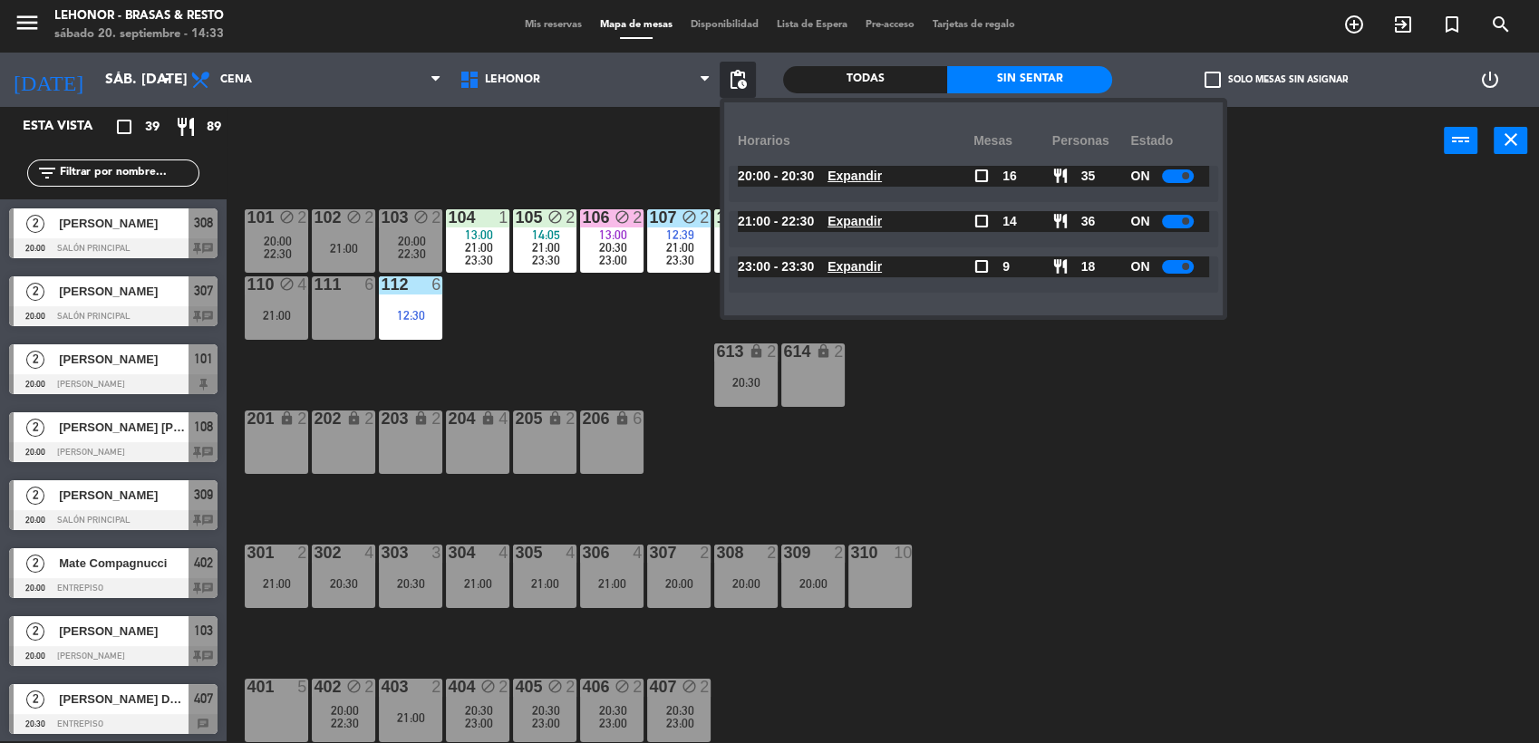
click at [882, 229] on span "Expandir" at bounding box center [855, 221] width 54 height 21
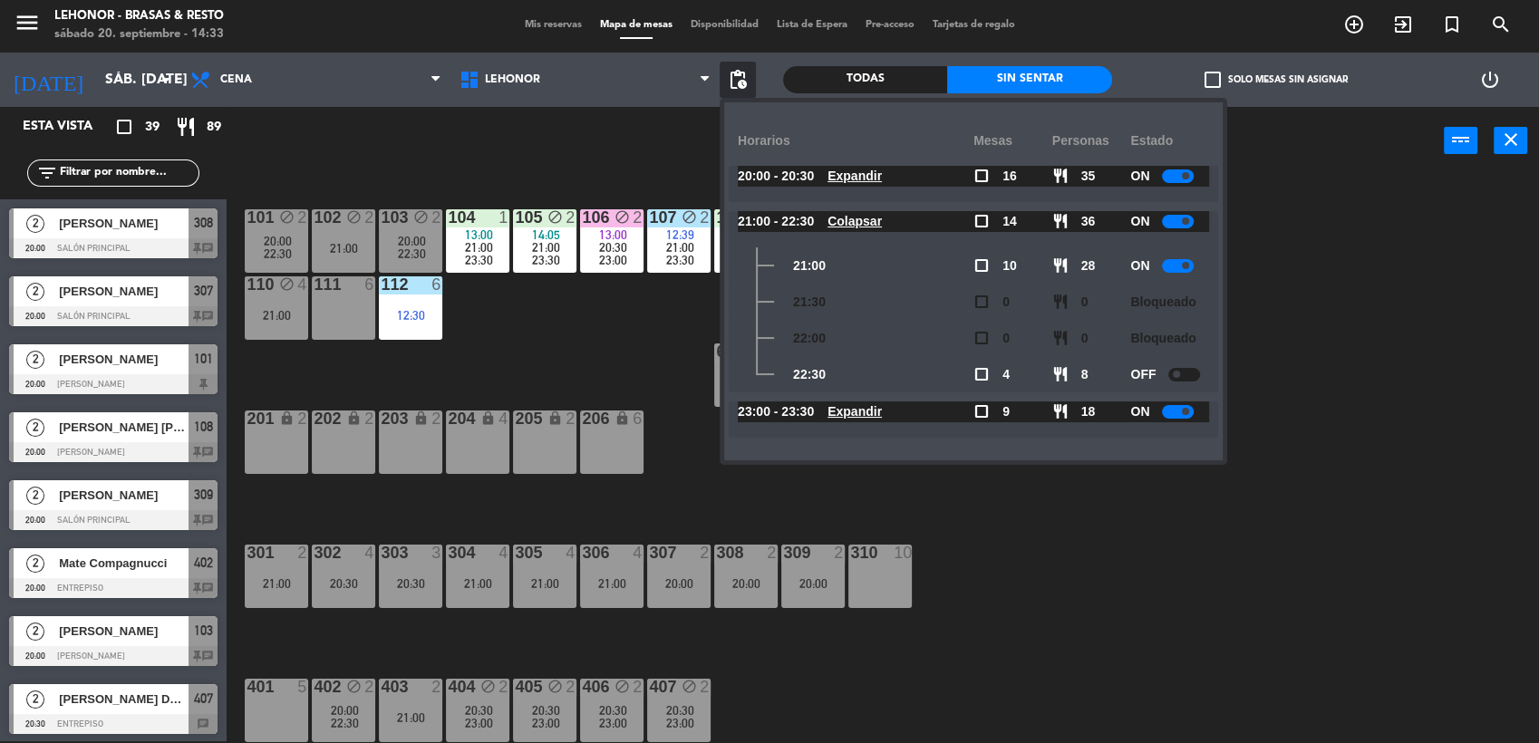
click at [1402, 374] on div "101 block 2 20:00 22:30 102 block 2 21:00 103 block 2 20:00 22:30 104 1 13:00 2…" at bounding box center [890, 461] width 1297 height 567
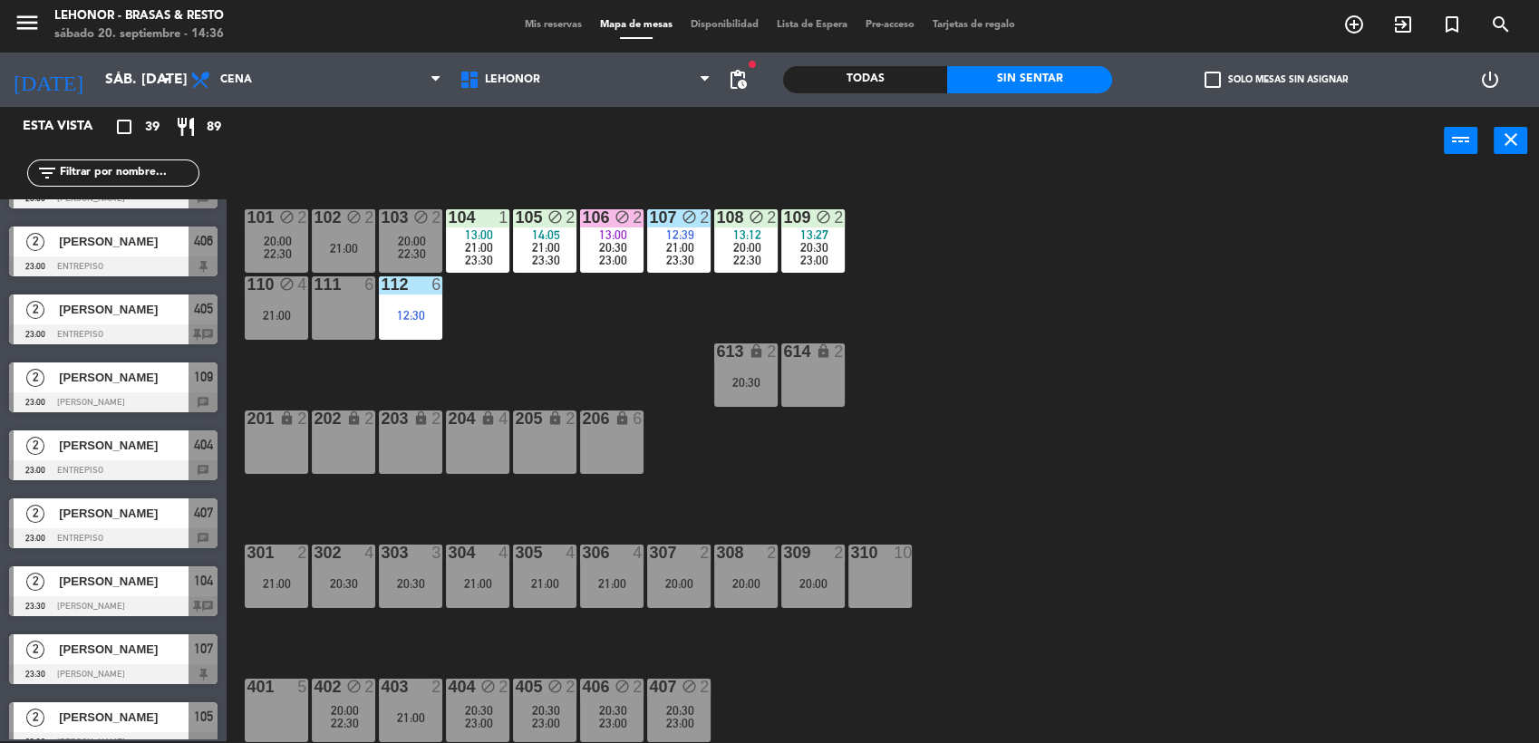
scroll to position [2089, 0]
click at [112, 507] on span "[PERSON_NAME]" at bounding box center [124, 514] width 130 height 19
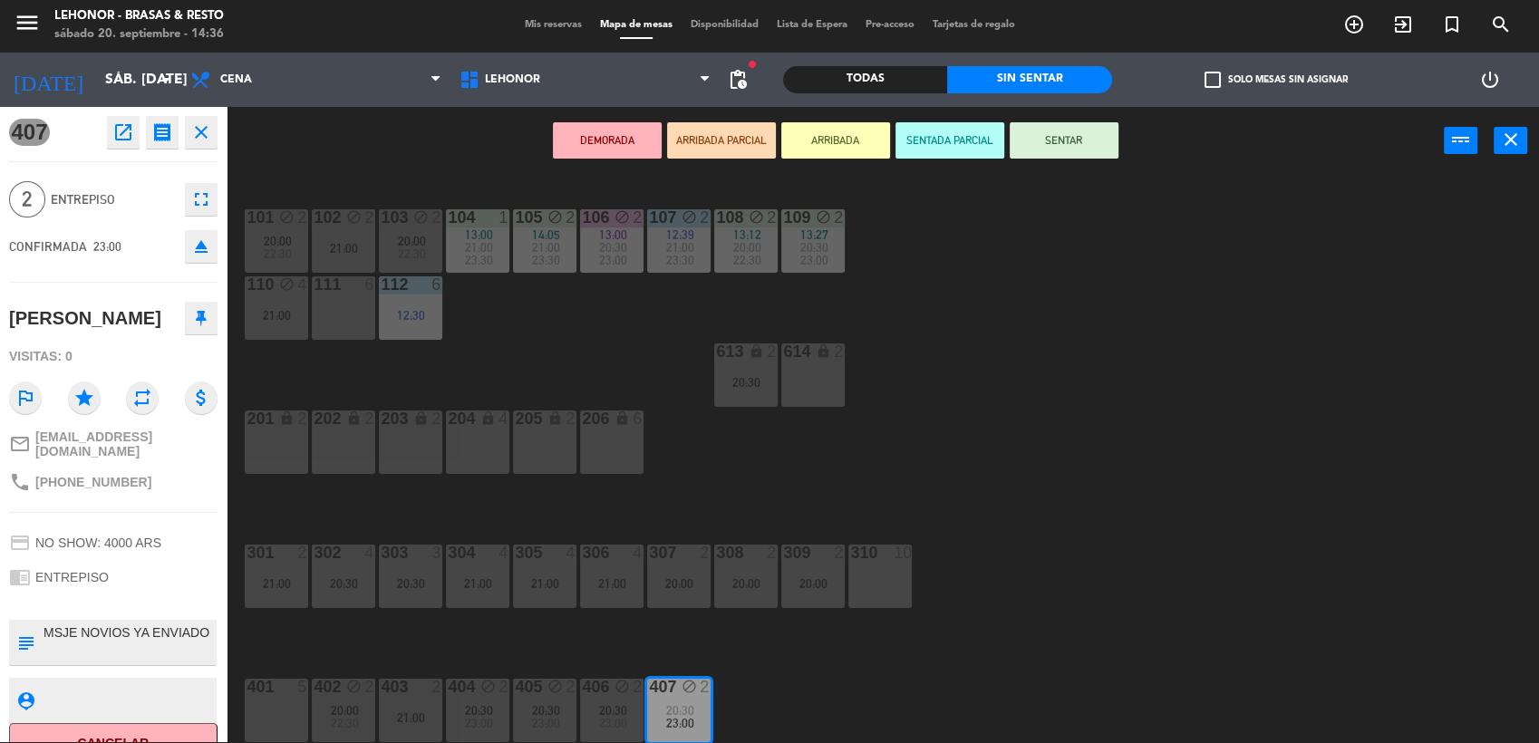
click at [1011, 479] on div "101 block 2 20:00 22:30 102 block 2 21:00 103 block 2 20:00 22:30 104 1 13:00 2…" at bounding box center [890, 461] width 1297 height 567
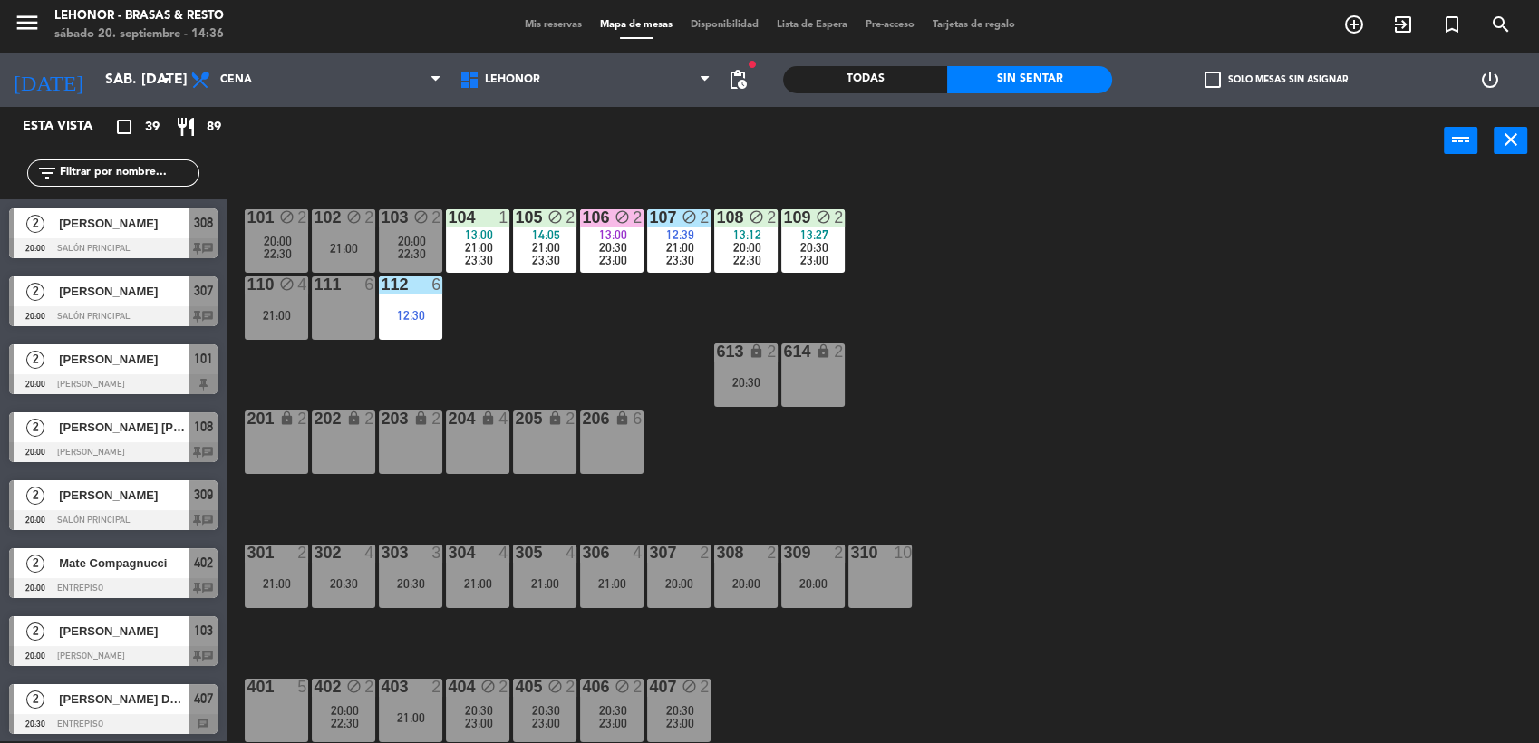
scroll to position [664, 0]
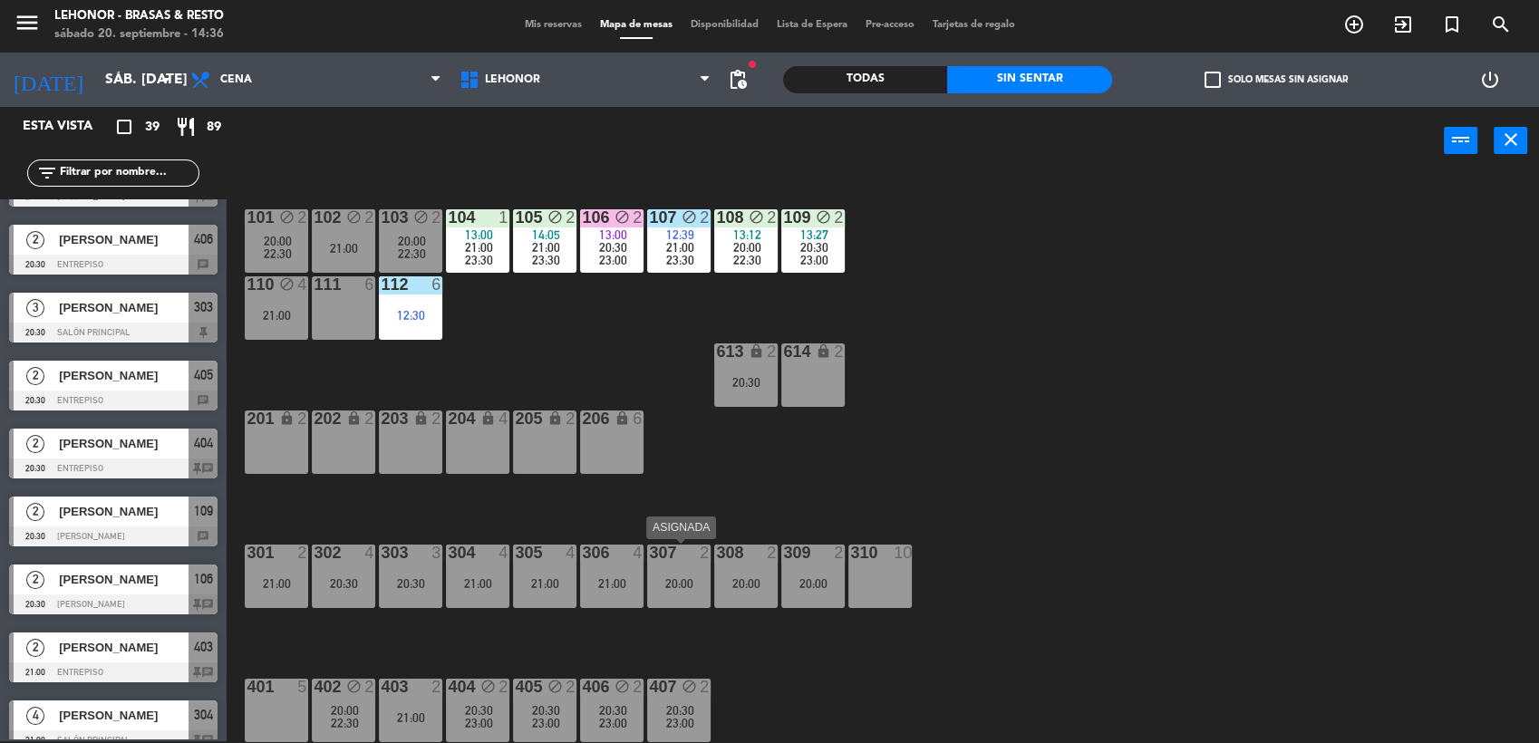
click at [675, 592] on div "307 2 20:00" at bounding box center [678, 576] width 63 height 63
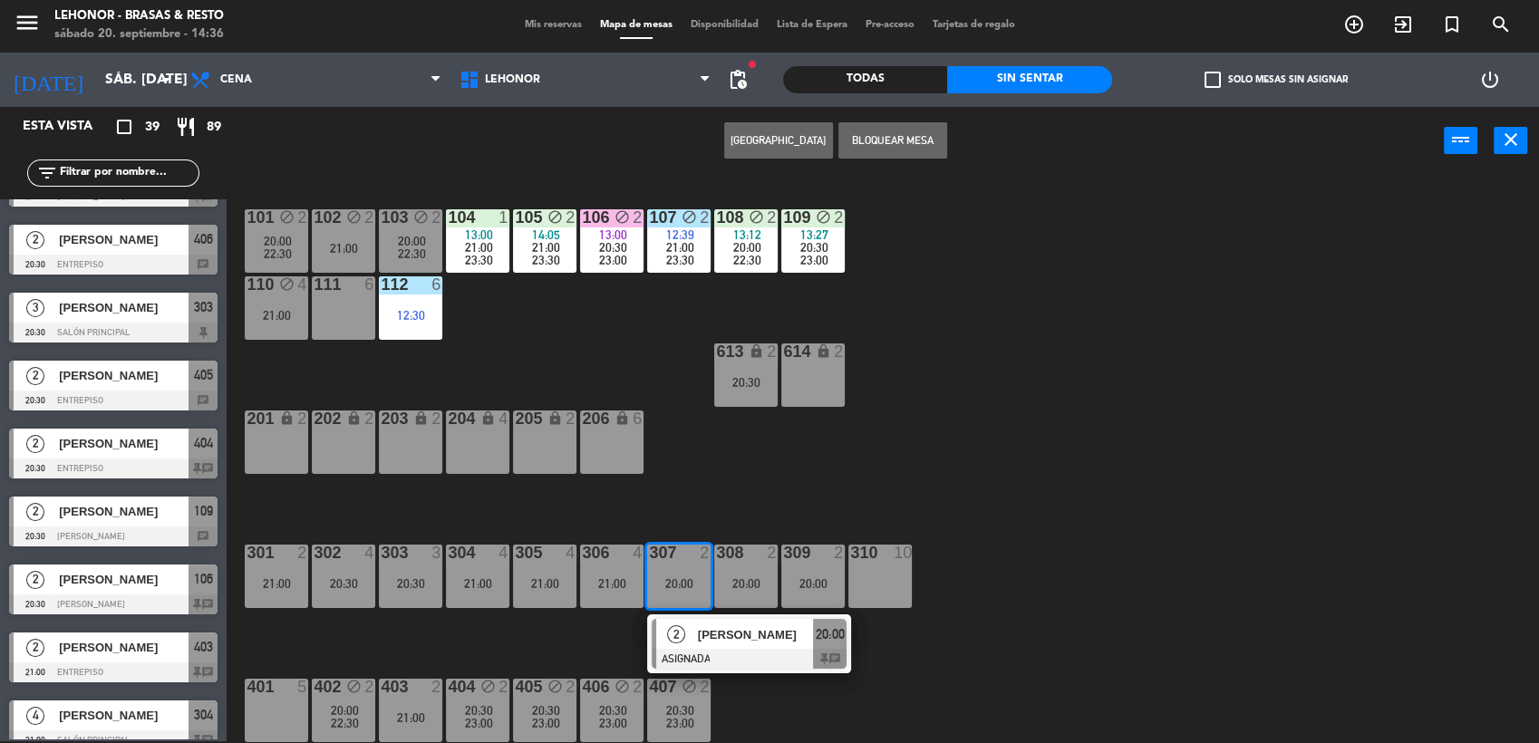
click at [706, 629] on span "[PERSON_NAME]" at bounding box center [756, 635] width 116 height 19
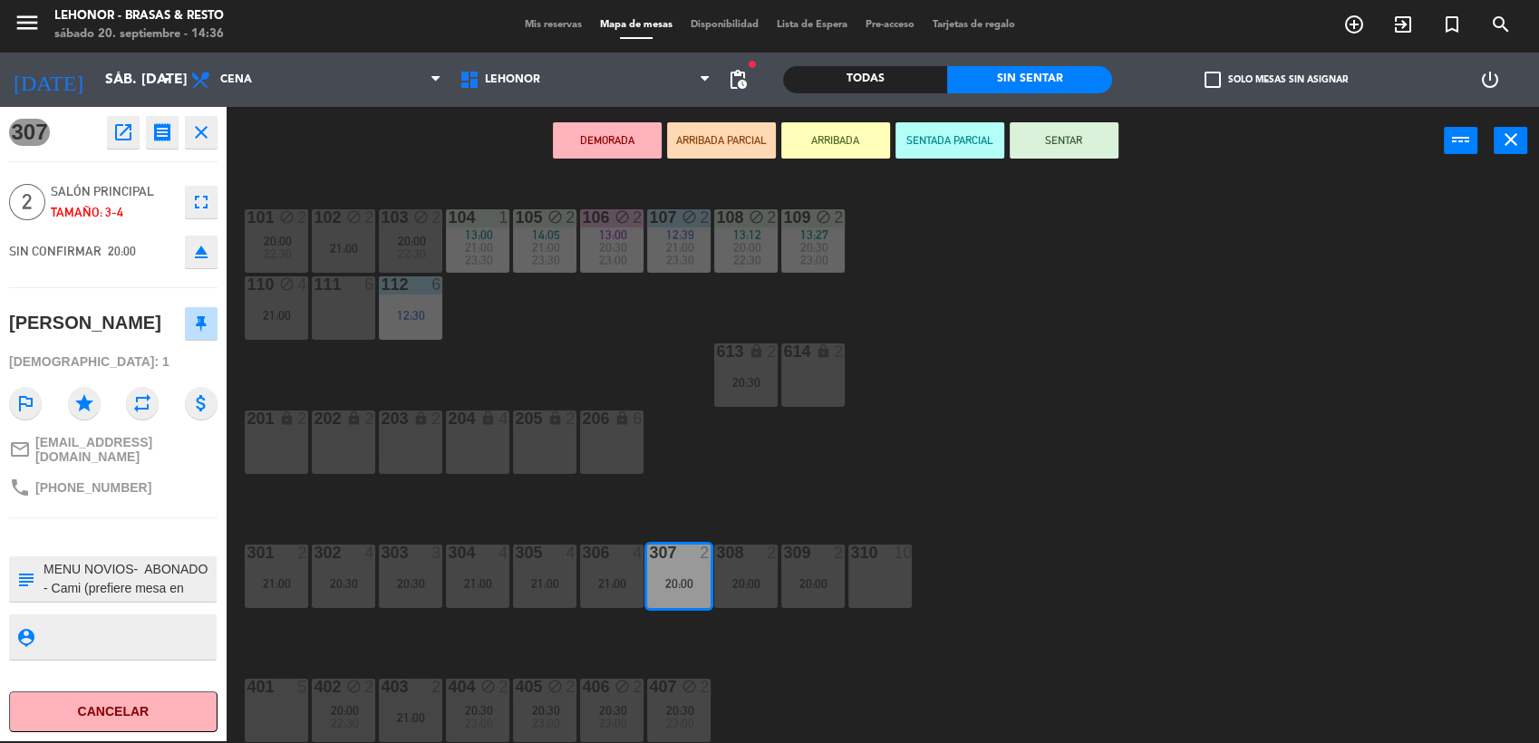
click at [160, 574] on textarea at bounding box center [128, 579] width 173 height 38
click at [718, 461] on div "101 block 2 20:00 22:30 102 block 2 21:00 103 block 2 20:00 22:30 104 1 13:00 2…" at bounding box center [890, 461] width 1297 height 567
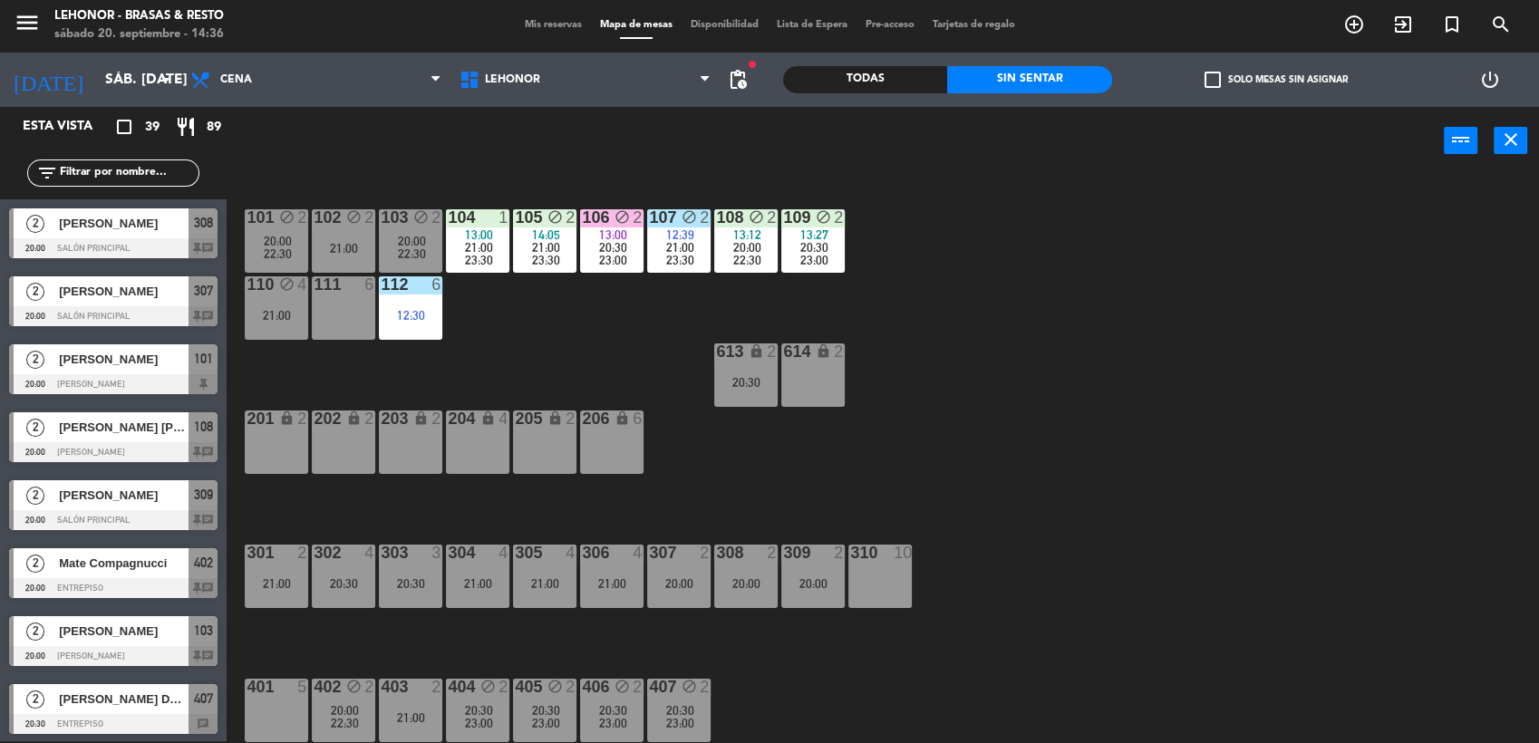
click at [747, 571] on div "308 2 20:00" at bounding box center [745, 576] width 63 height 63
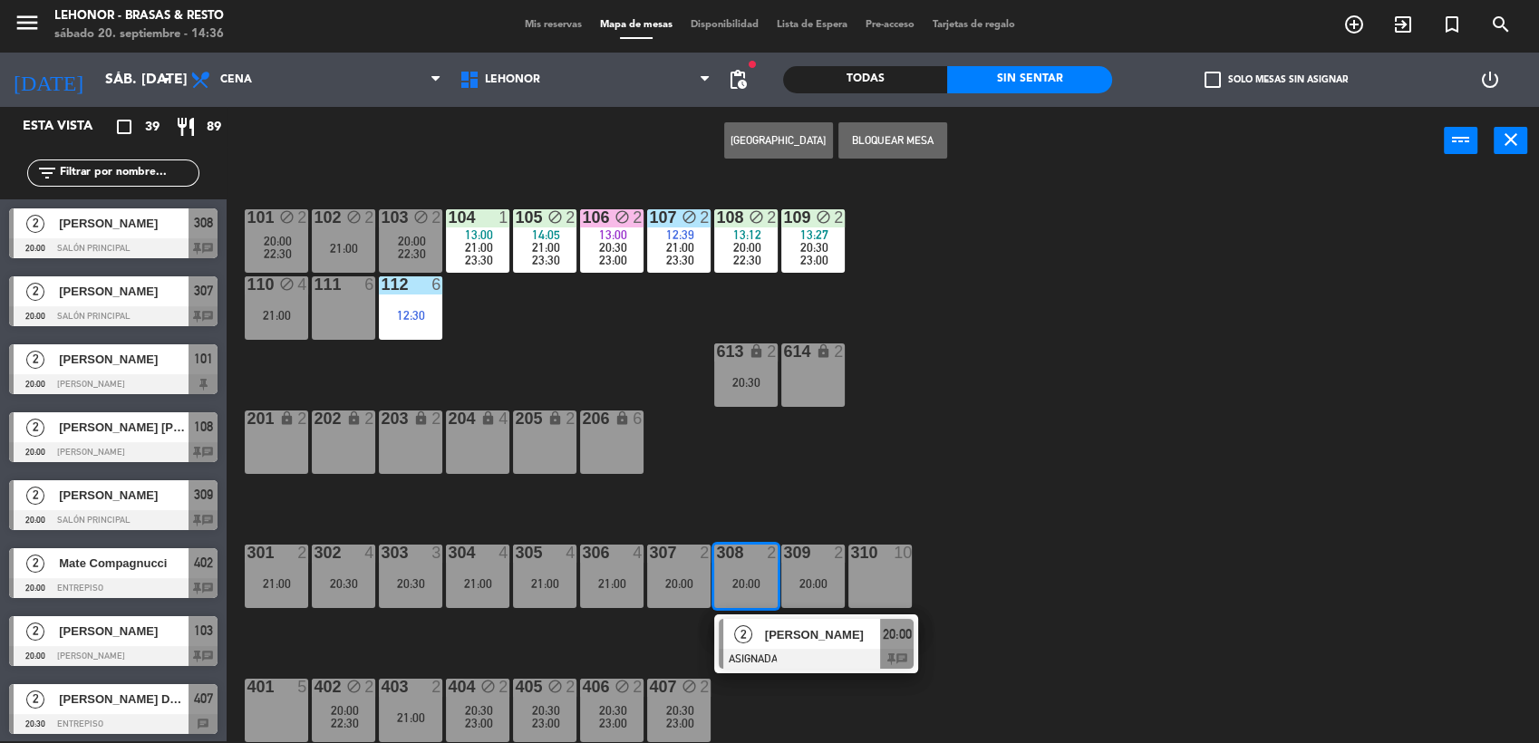
click at [780, 640] on span "[PERSON_NAME]" at bounding box center [823, 635] width 116 height 19
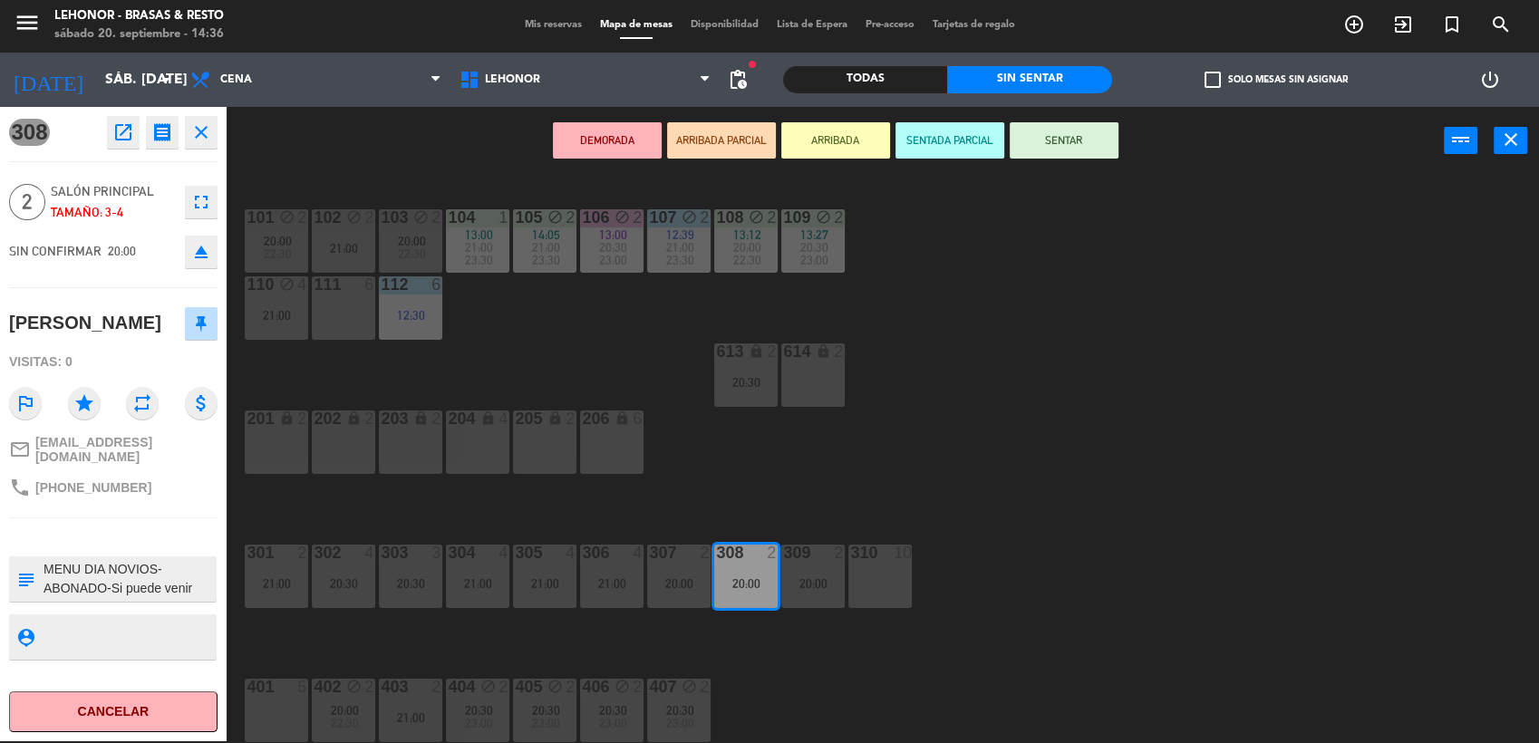
click at [124, 570] on textarea at bounding box center [128, 579] width 173 height 38
click at [787, 467] on div "101 block 2 20:00 22:30 102 block 2 21:00 103 block 2 20:00 22:30 104 1 13:00 2…" at bounding box center [890, 461] width 1297 height 567
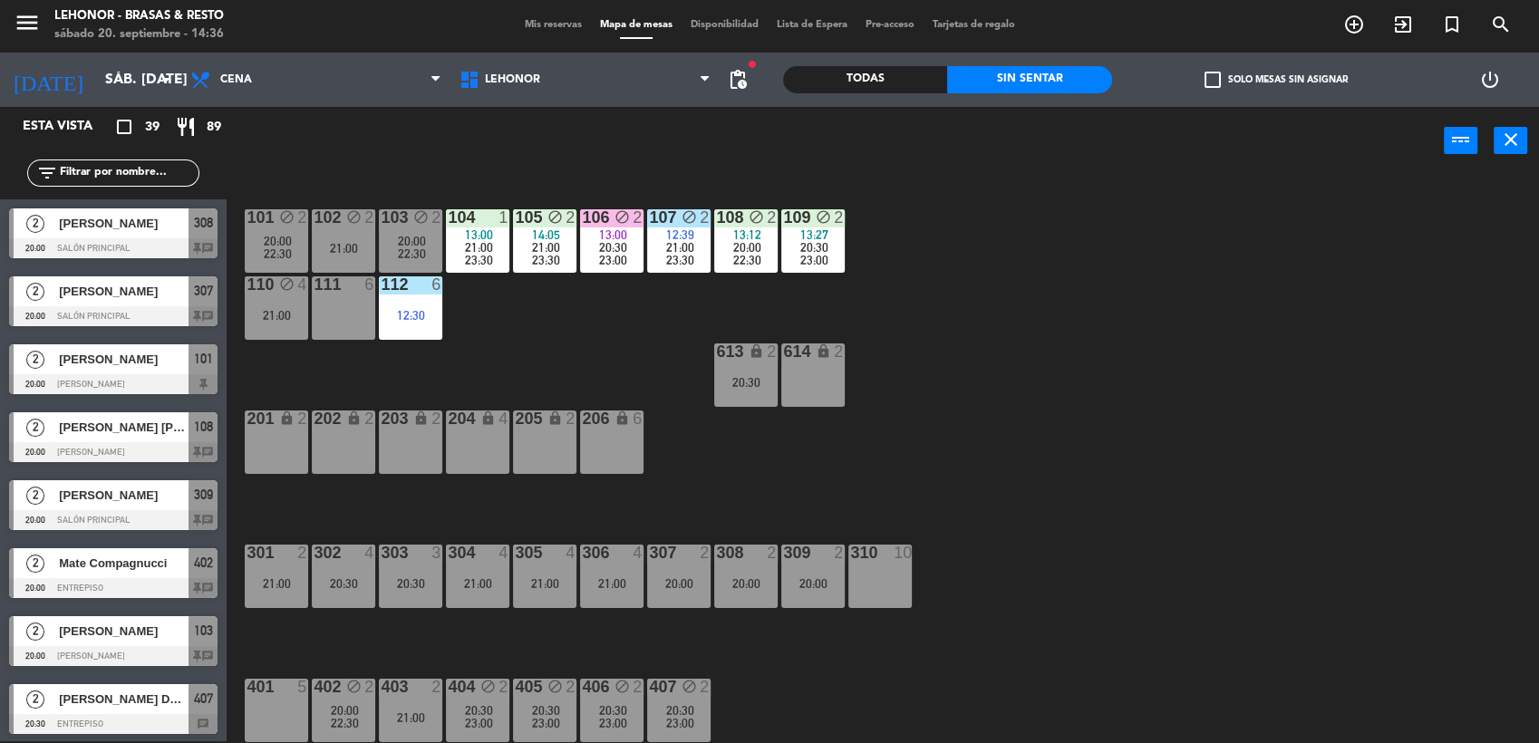
click at [804, 581] on div "20:00" at bounding box center [812, 584] width 63 height 13
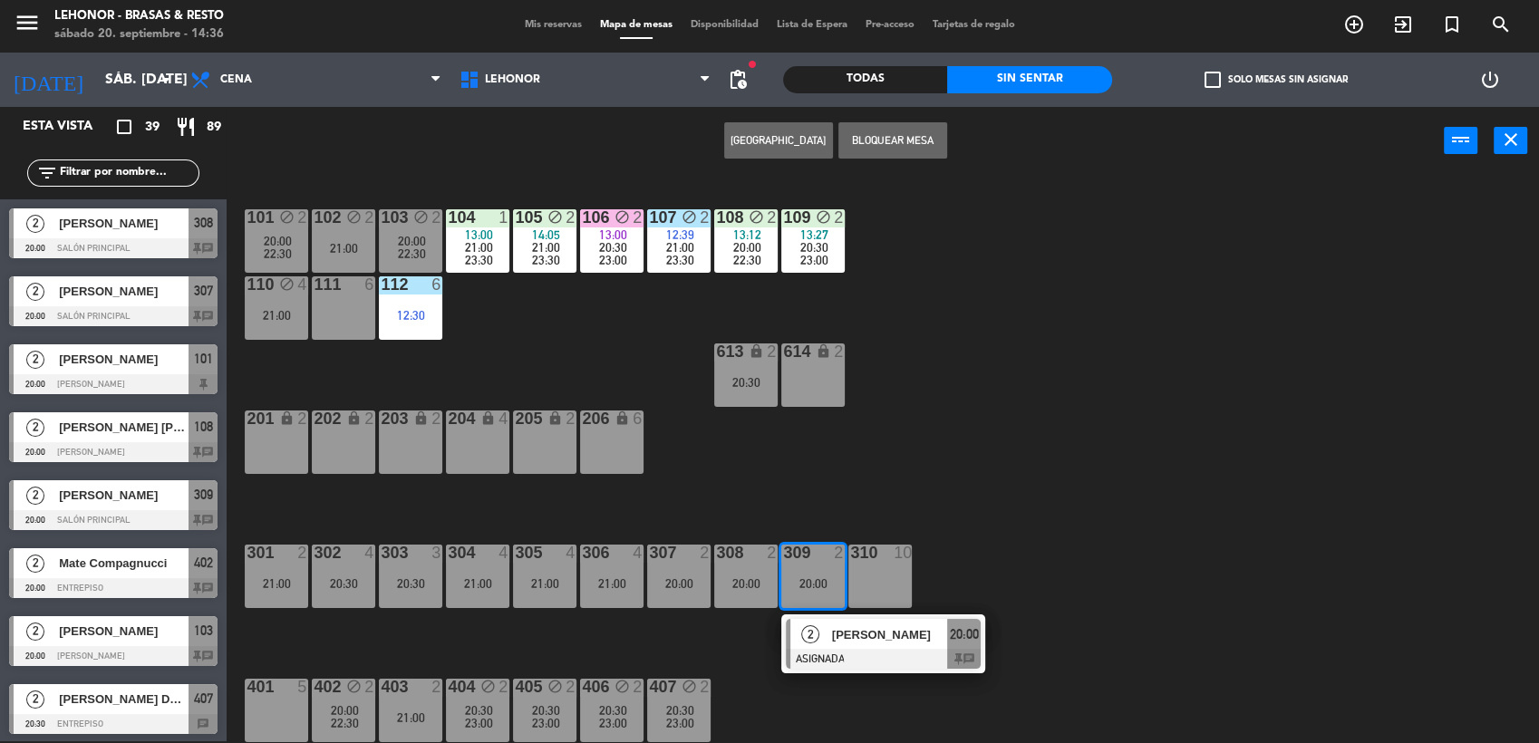
click at [834, 664] on div at bounding box center [883, 659] width 195 height 20
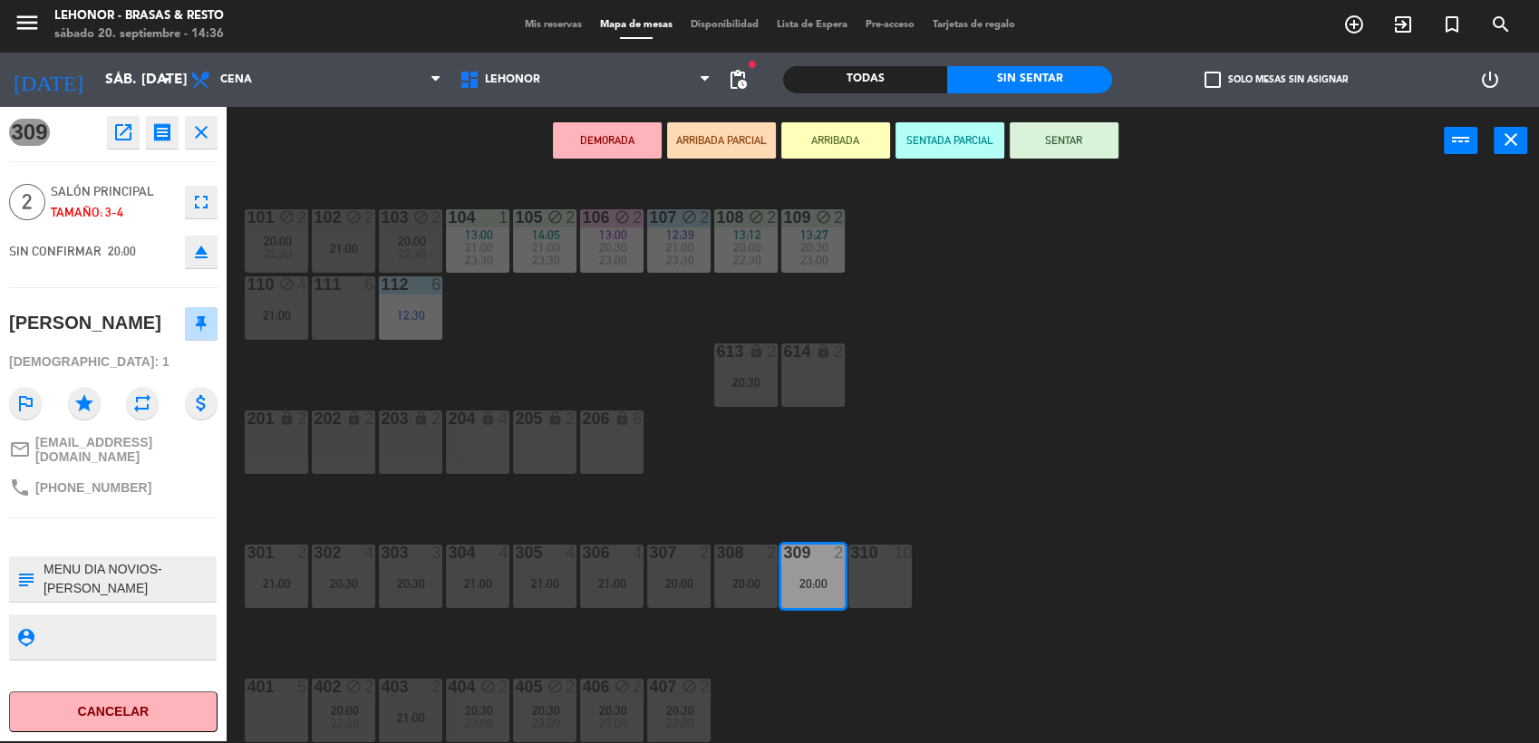
click at [138, 571] on textarea at bounding box center [128, 579] width 173 height 38
click at [893, 450] on div "101 block 2 20:00 22:30 102 block 2 21:00 103 block 2 20:00 22:30 104 1 13:00 2…" at bounding box center [890, 461] width 1297 height 567
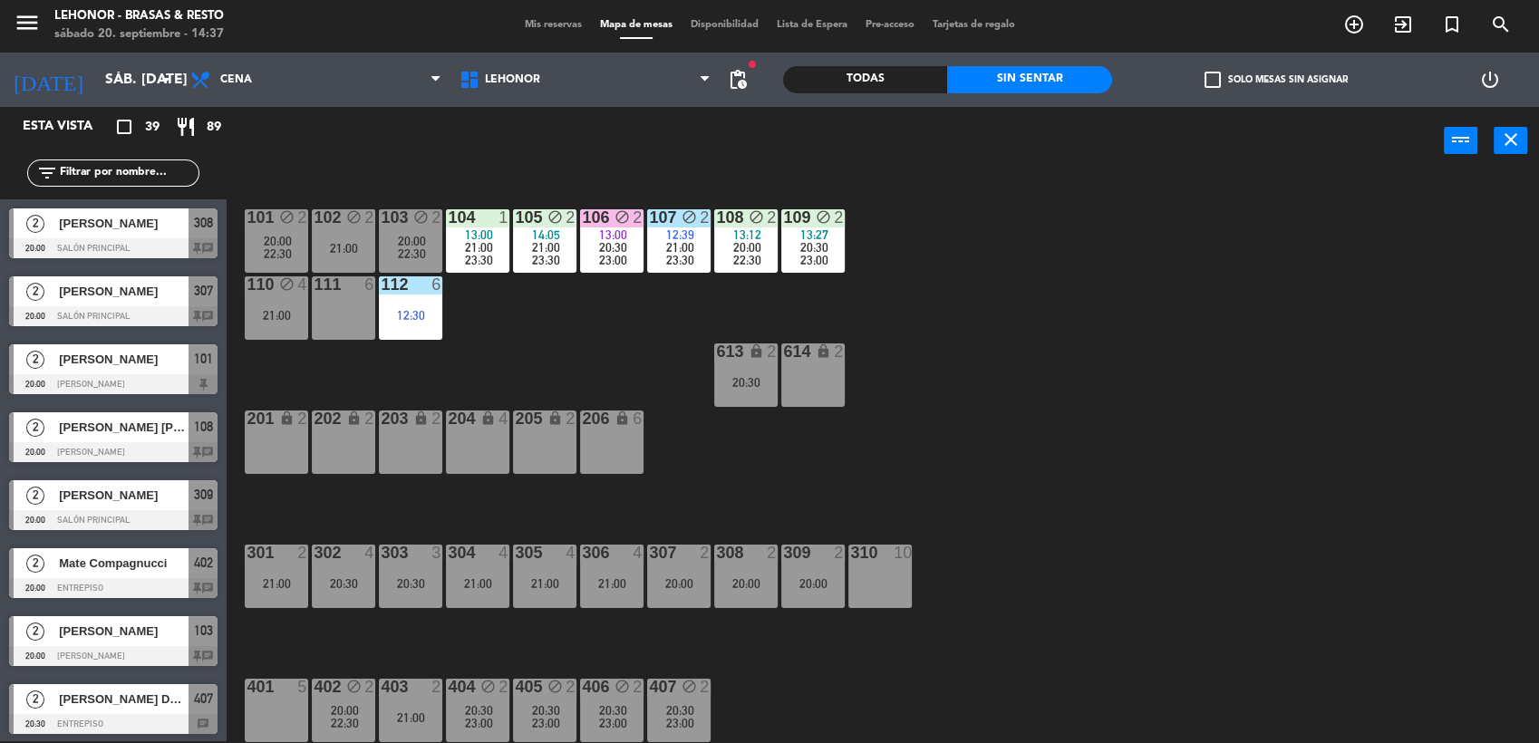
click at [268, 586] on div "21:00" at bounding box center [276, 584] width 63 height 13
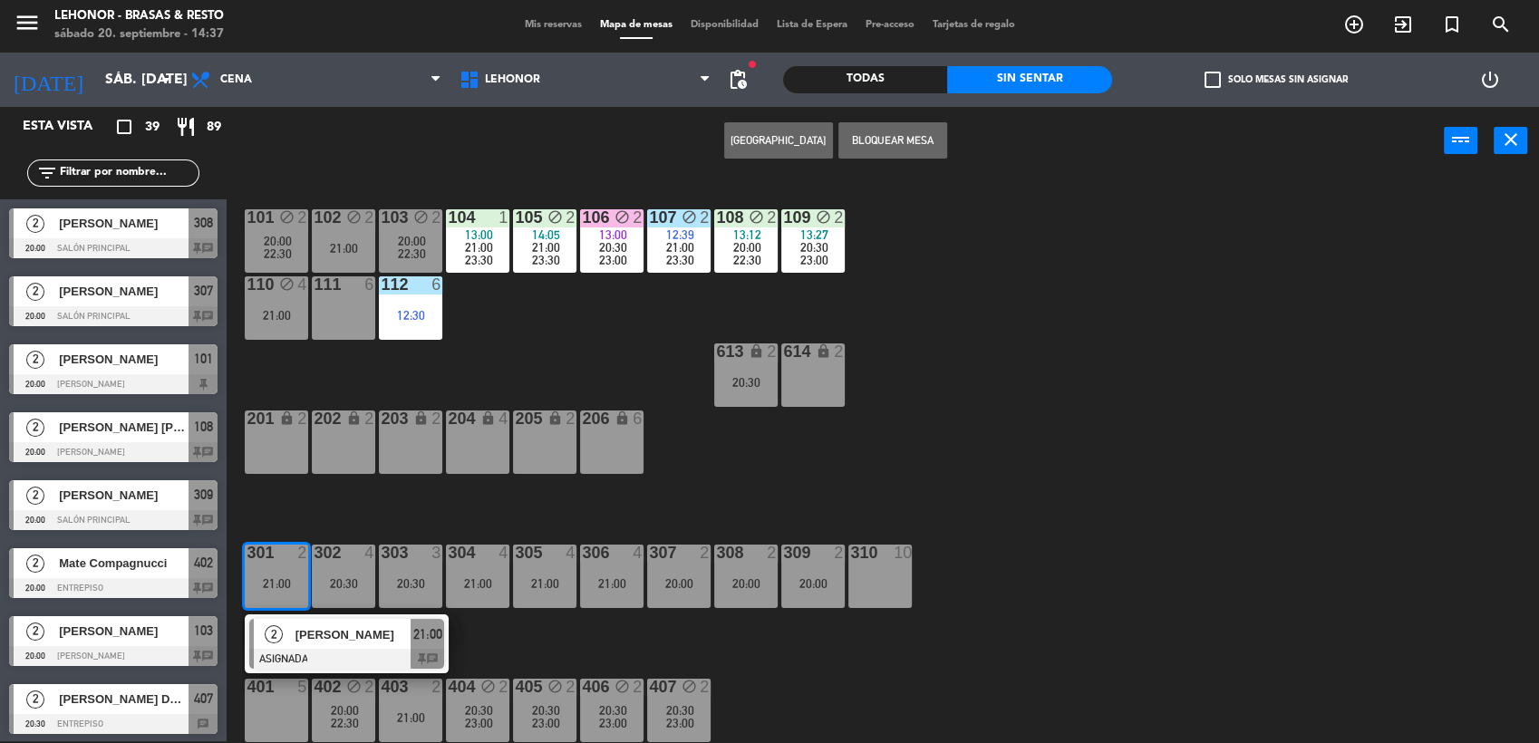
click at [312, 642] on span "[PERSON_NAME]" at bounding box center [354, 635] width 116 height 19
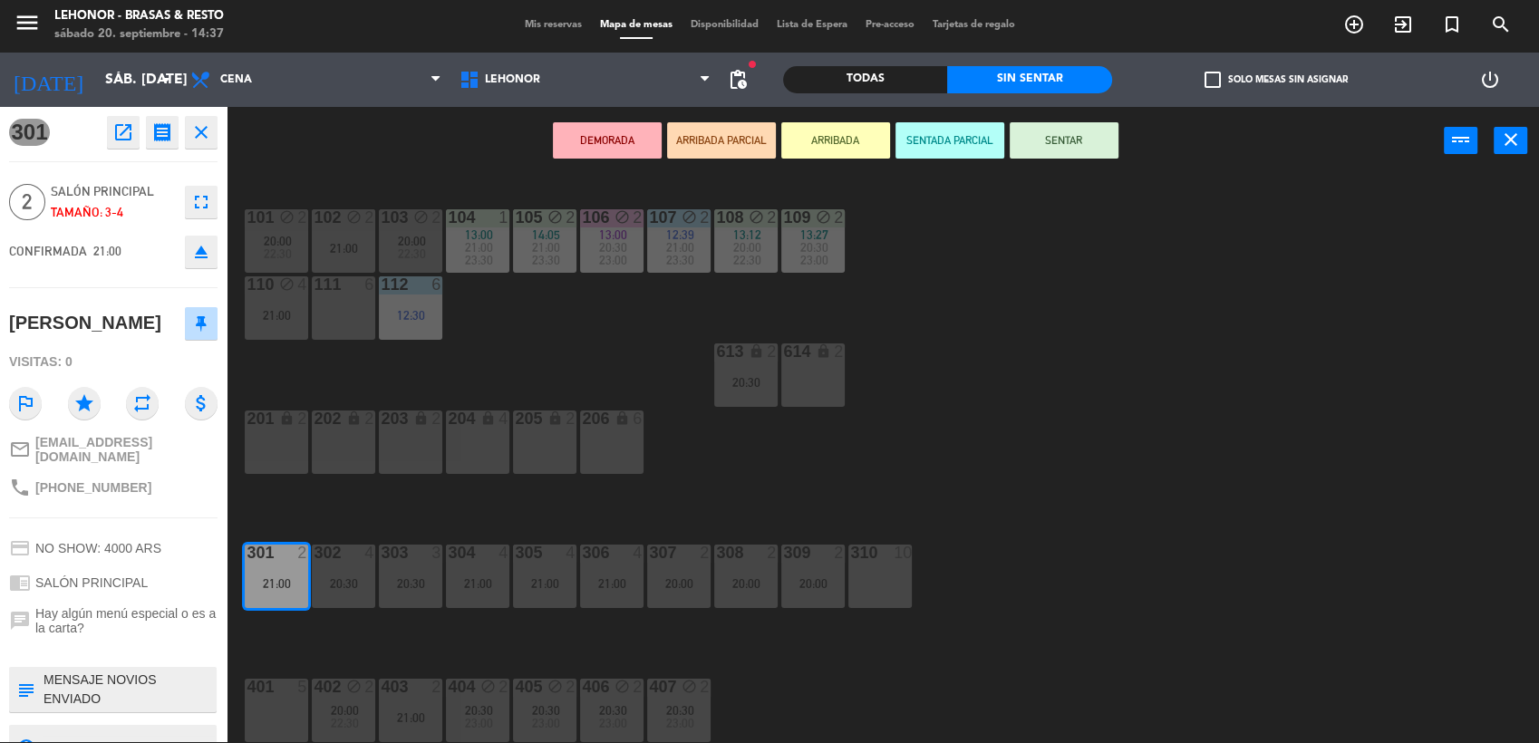
click at [134, 682] on textarea at bounding box center [128, 690] width 173 height 38
click at [791, 479] on div "101 block 2 20:00 22:30 102 block 2 21:00 103 block 2 20:00 22:30 104 1 13:00 2…" at bounding box center [890, 461] width 1297 height 567
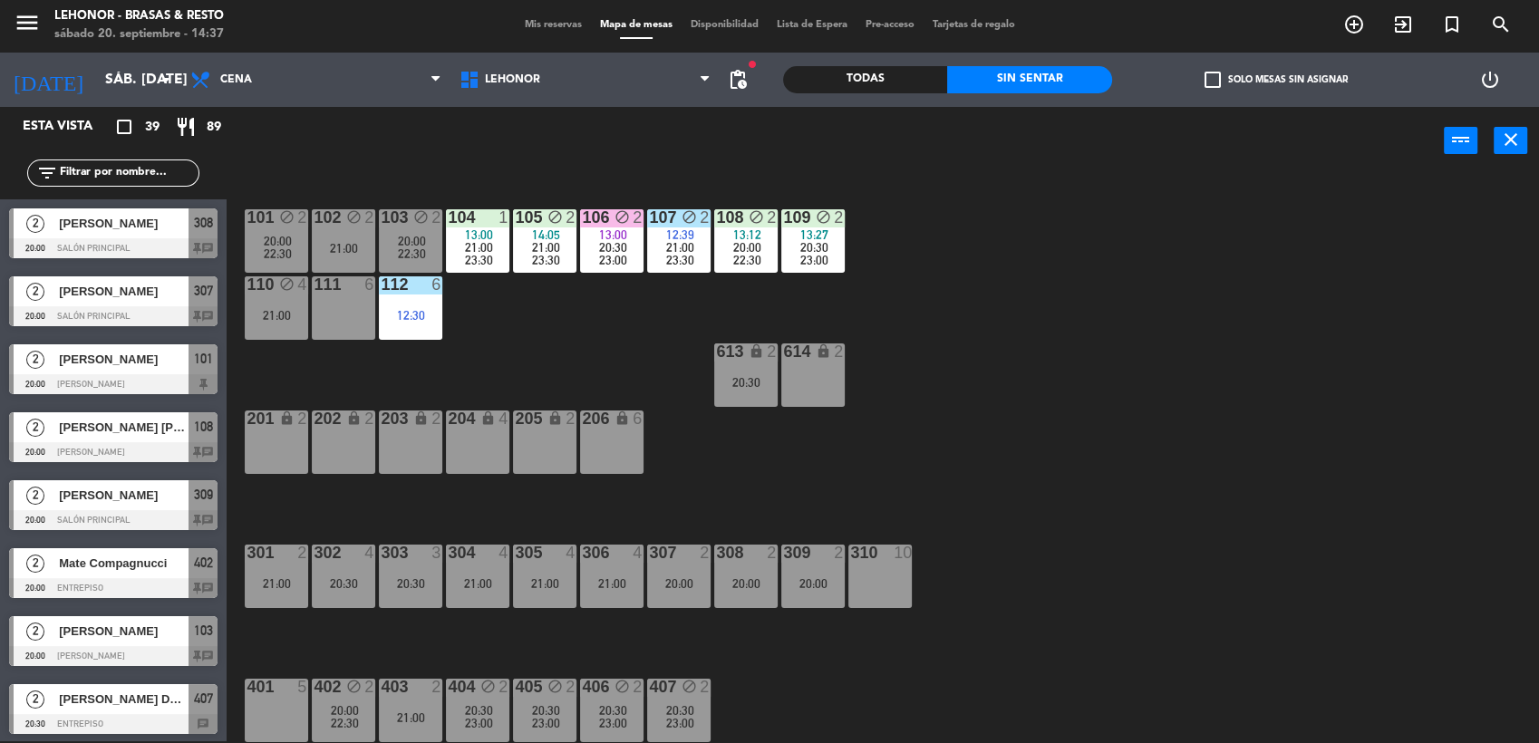
click at [944, 361] on div "101 block 2 20:00 22:30 102 block 2 21:00 103 block 2 20:00 22:30 104 1 13:00 2…" at bounding box center [890, 461] width 1297 height 567
